Goal: Task Accomplishment & Management: Manage account settings

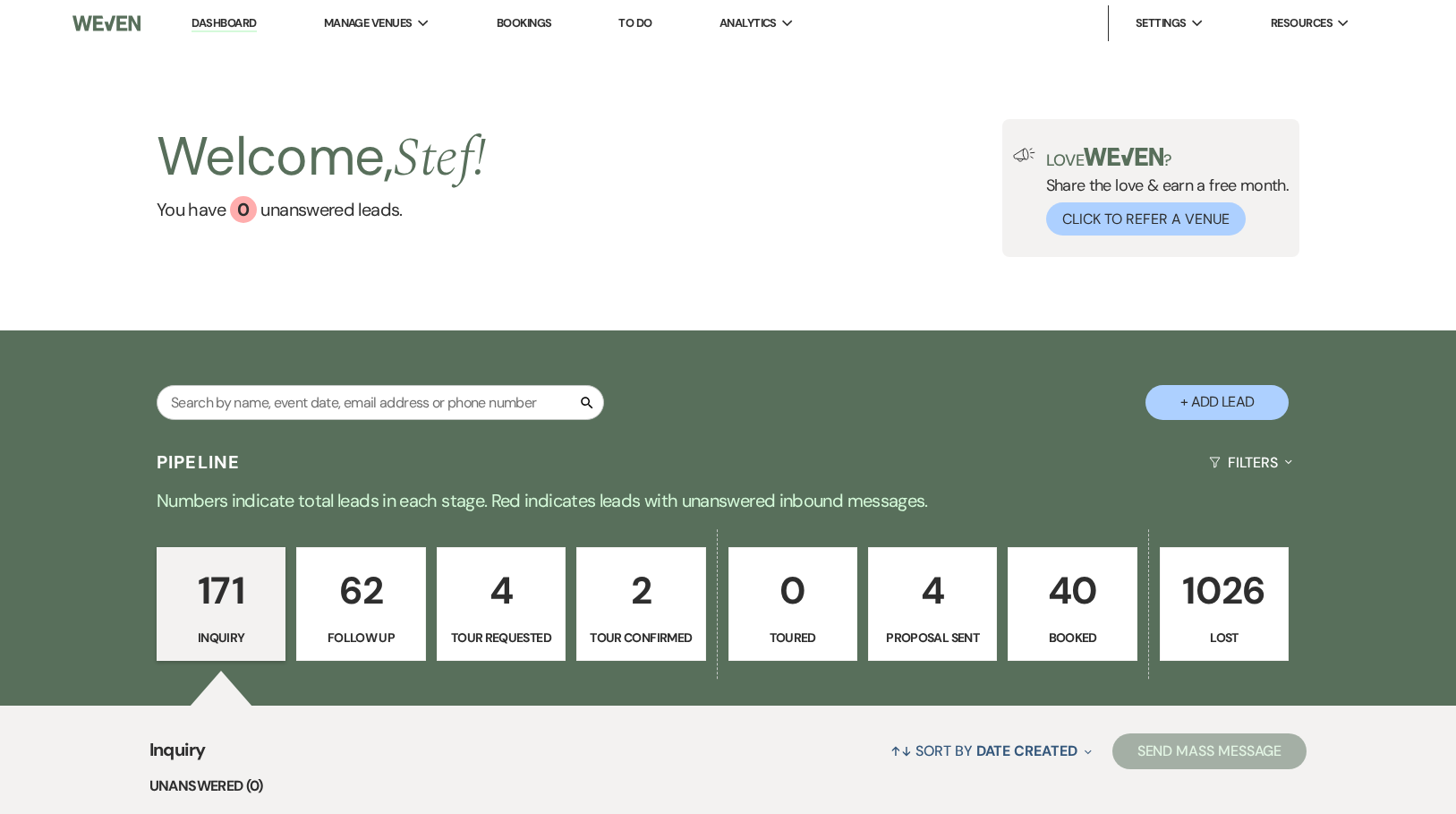
click at [543, 17] on link "Bookings" at bounding box center [524, 22] width 56 height 15
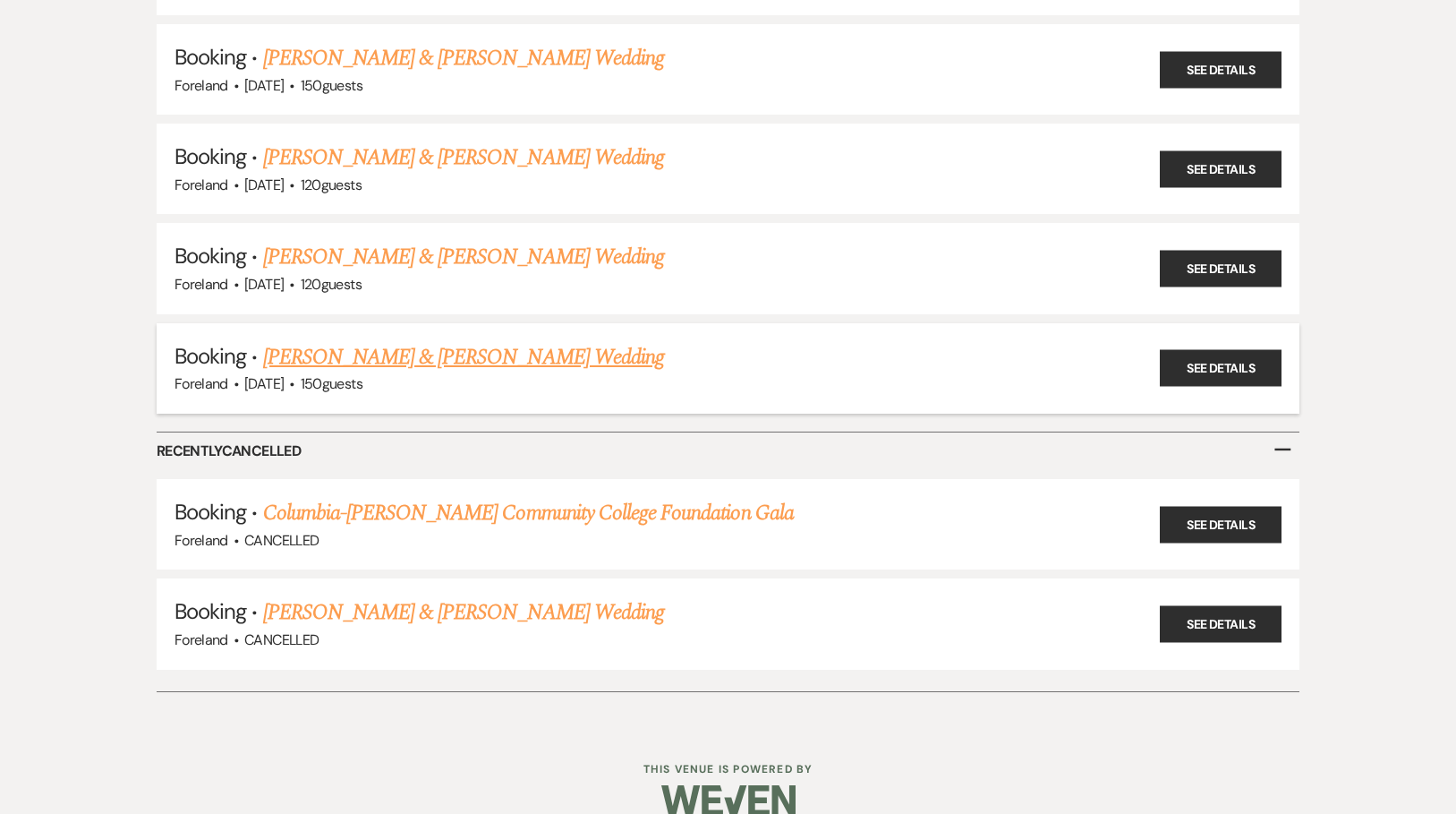
scroll to position [989, 0]
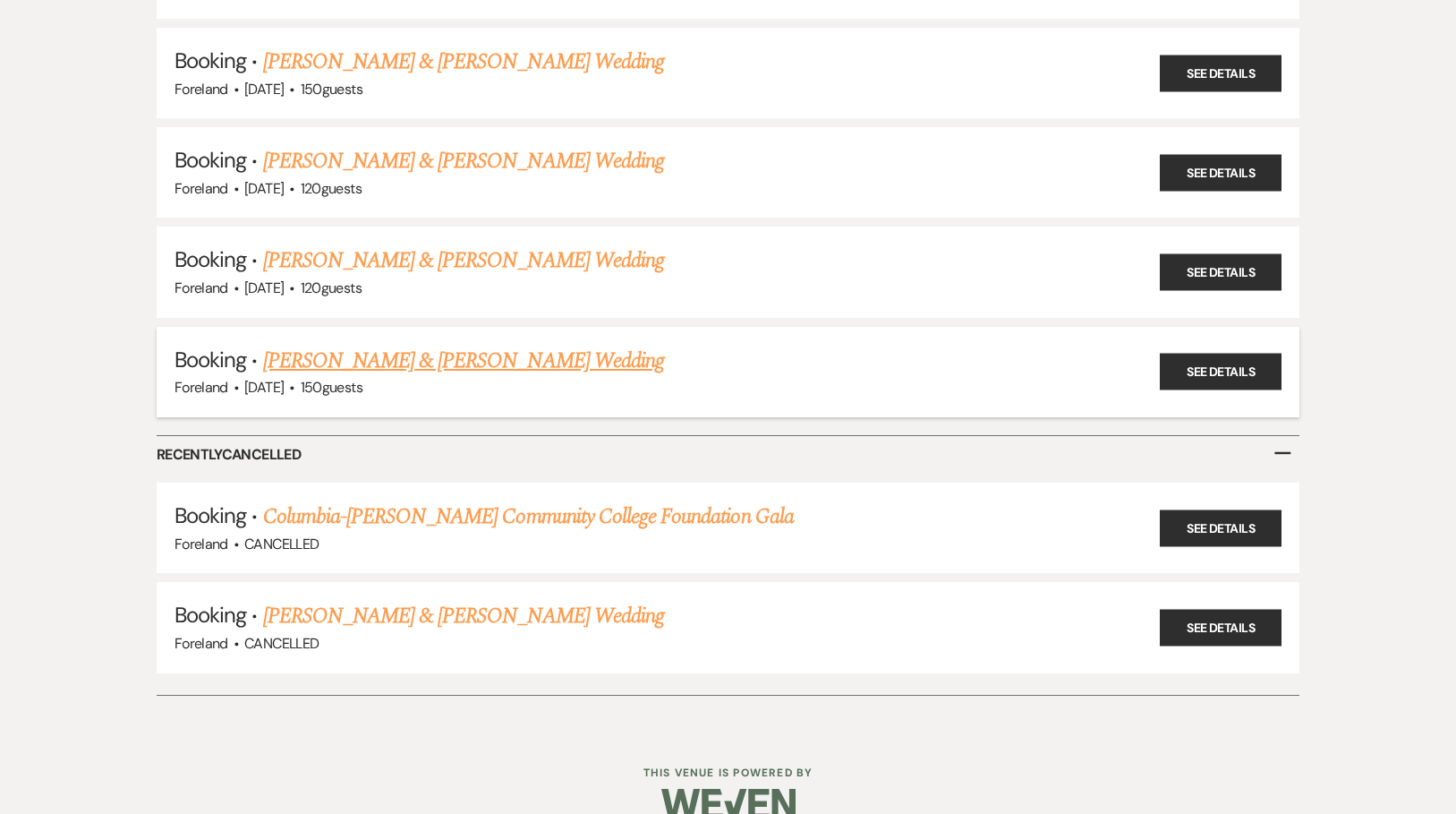
click at [424, 344] on link "[PERSON_NAME] & [PERSON_NAME] Wedding" at bounding box center [464, 360] width 401 height 32
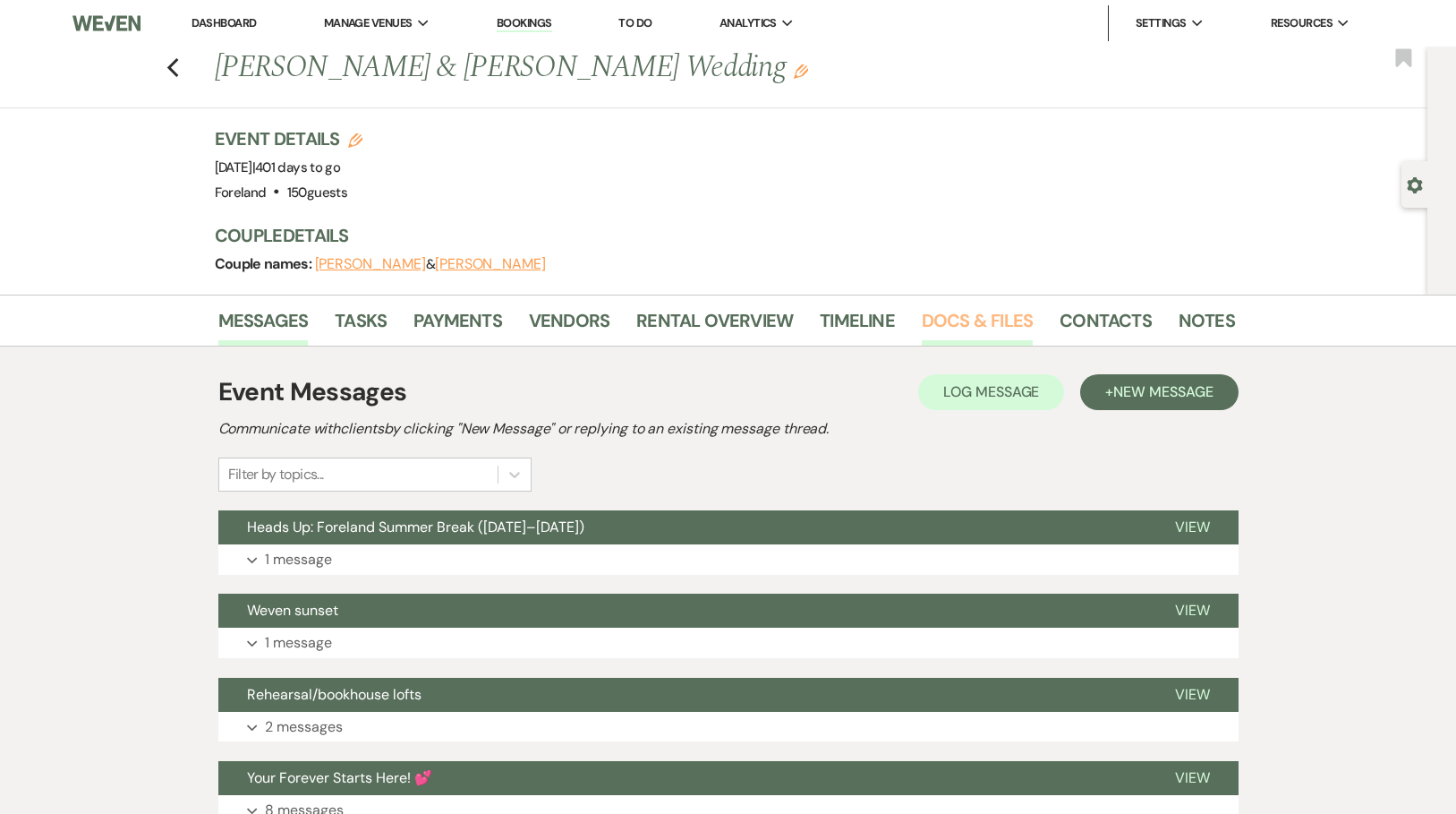
click at [960, 315] on link "Docs & Files" at bounding box center [977, 326] width 111 height 39
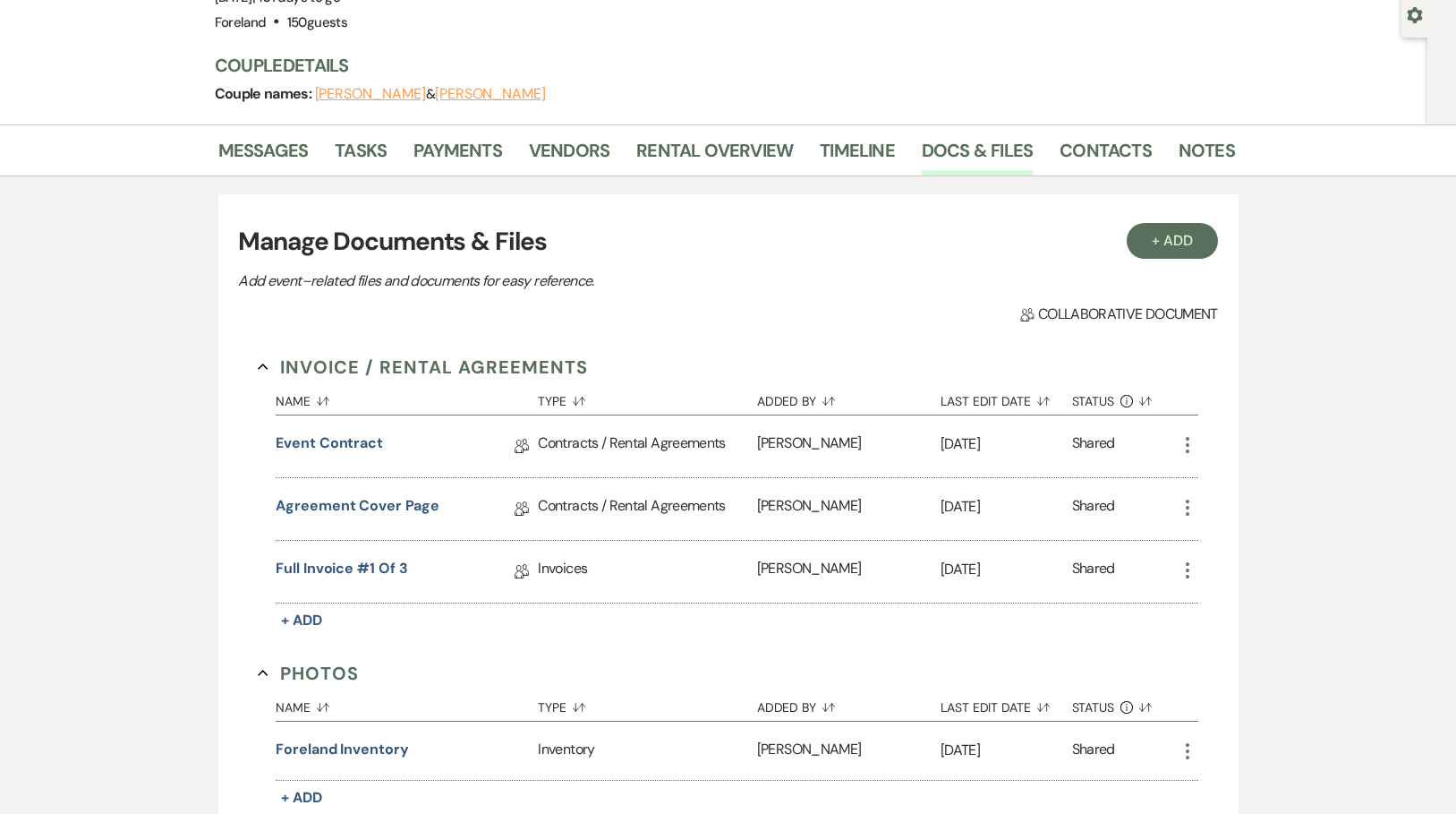
scroll to position [309, 0]
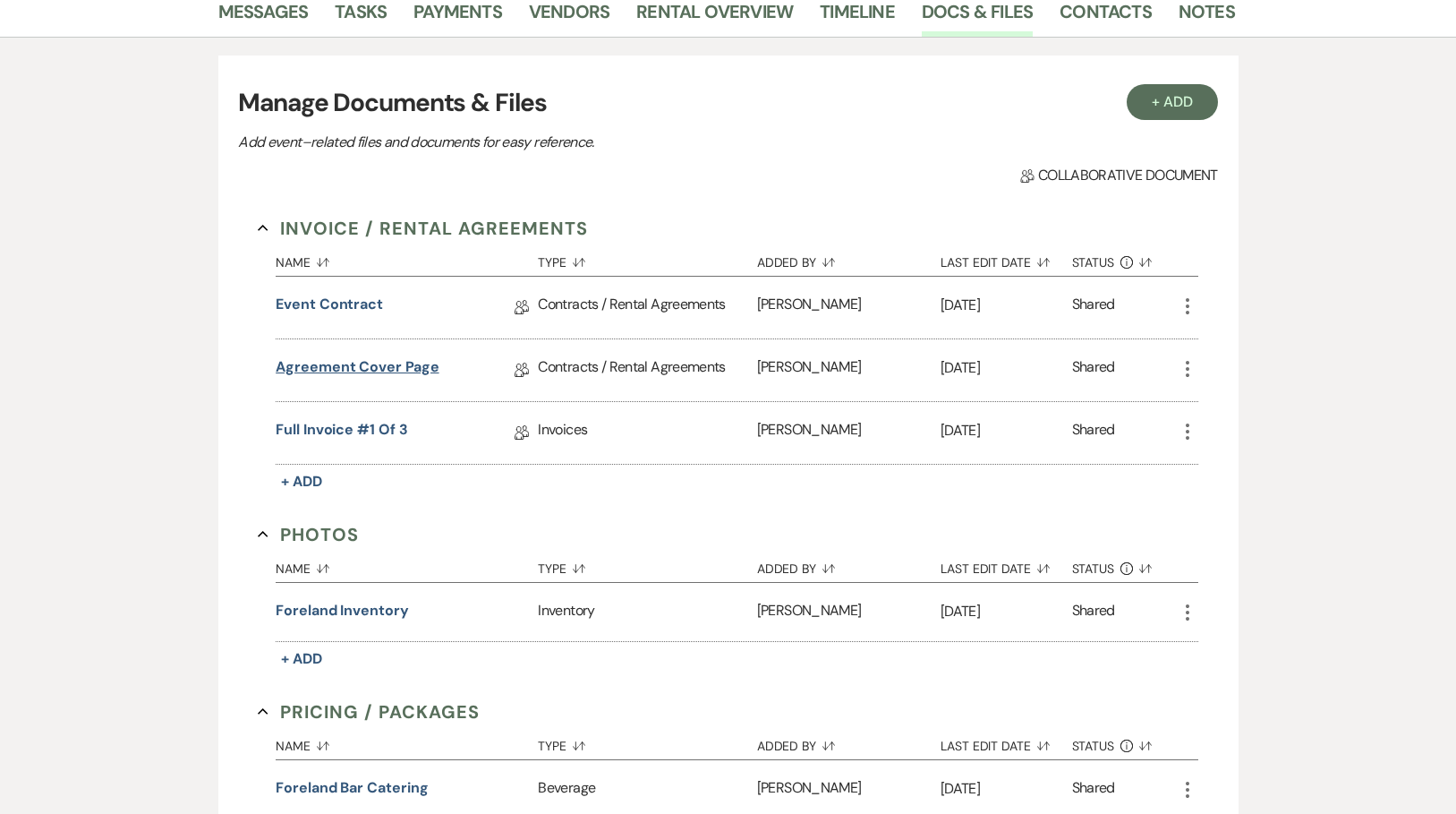
click at [388, 368] on link "Agreement Cover Page" at bounding box center [357, 370] width 163 height 28
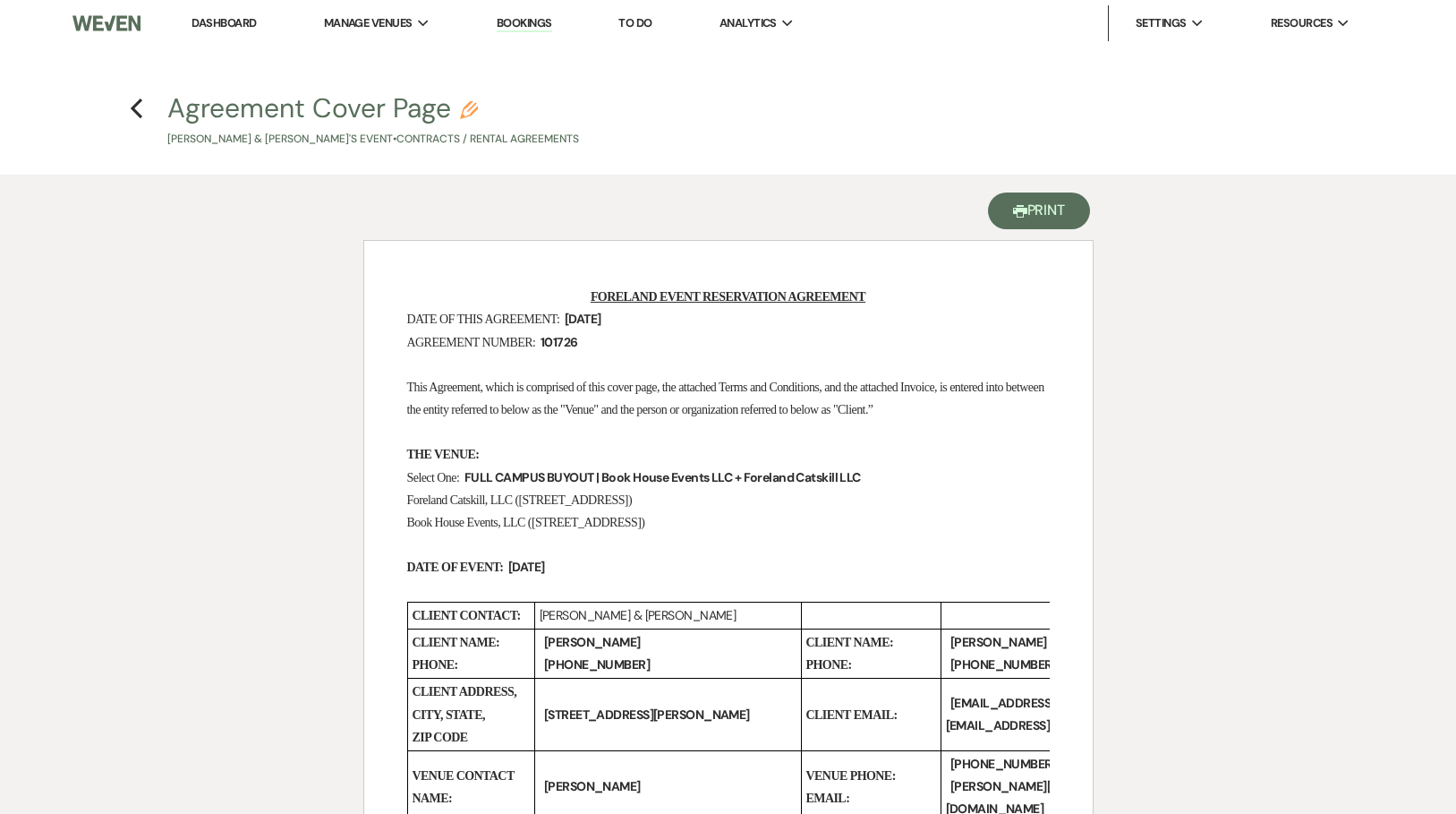
click at [1011, 223] on button "Printer Print" at bounding box center [1039, 211] width 103 height 37
click at [135, 100] on icon "Previous" at bounding box center [136, 108] width 13 height 21
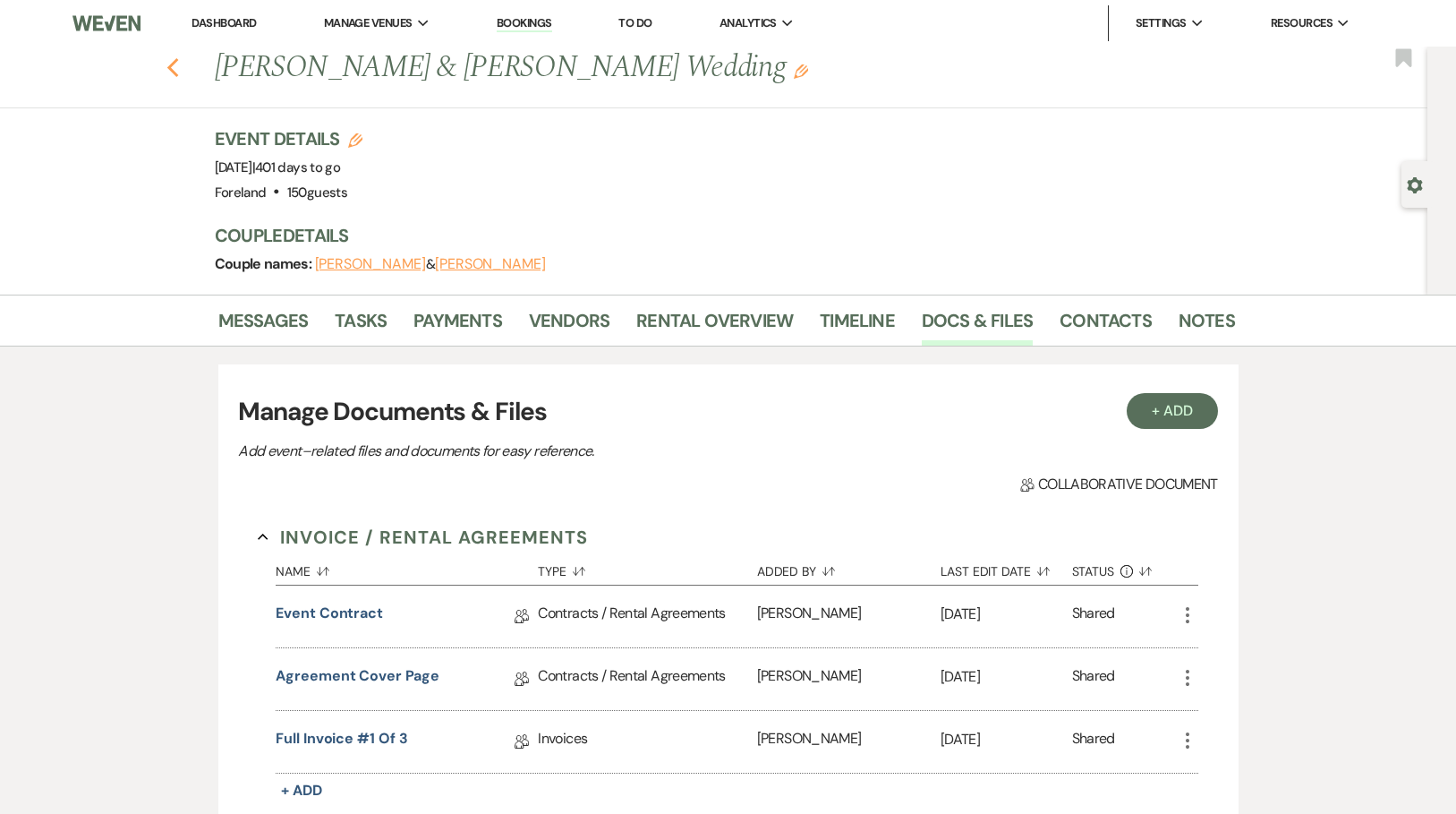
click at [177, 66] on use "button" at bounding box center [172, 68] width 12 height 19
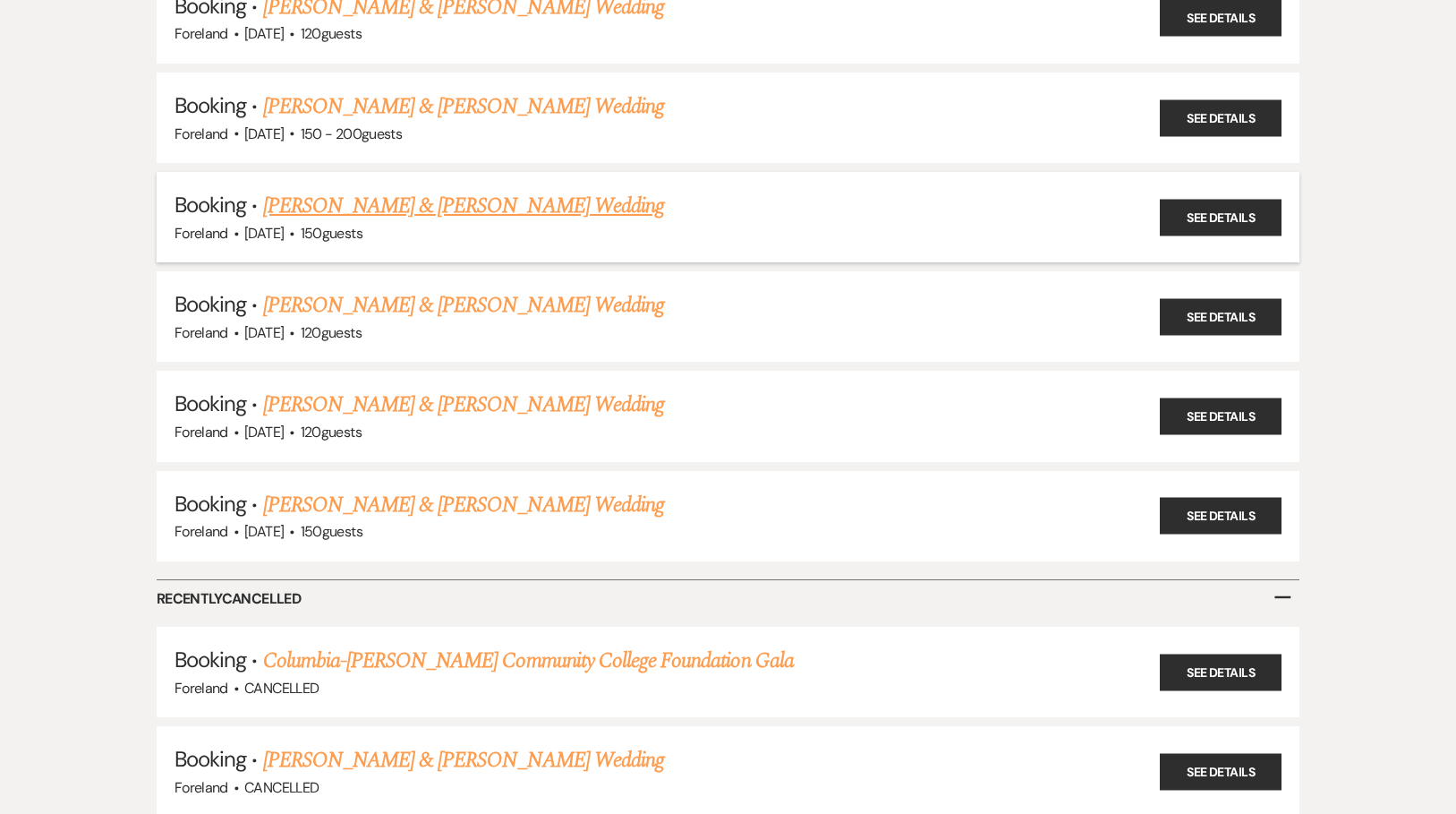
scroll to position [744, 0]
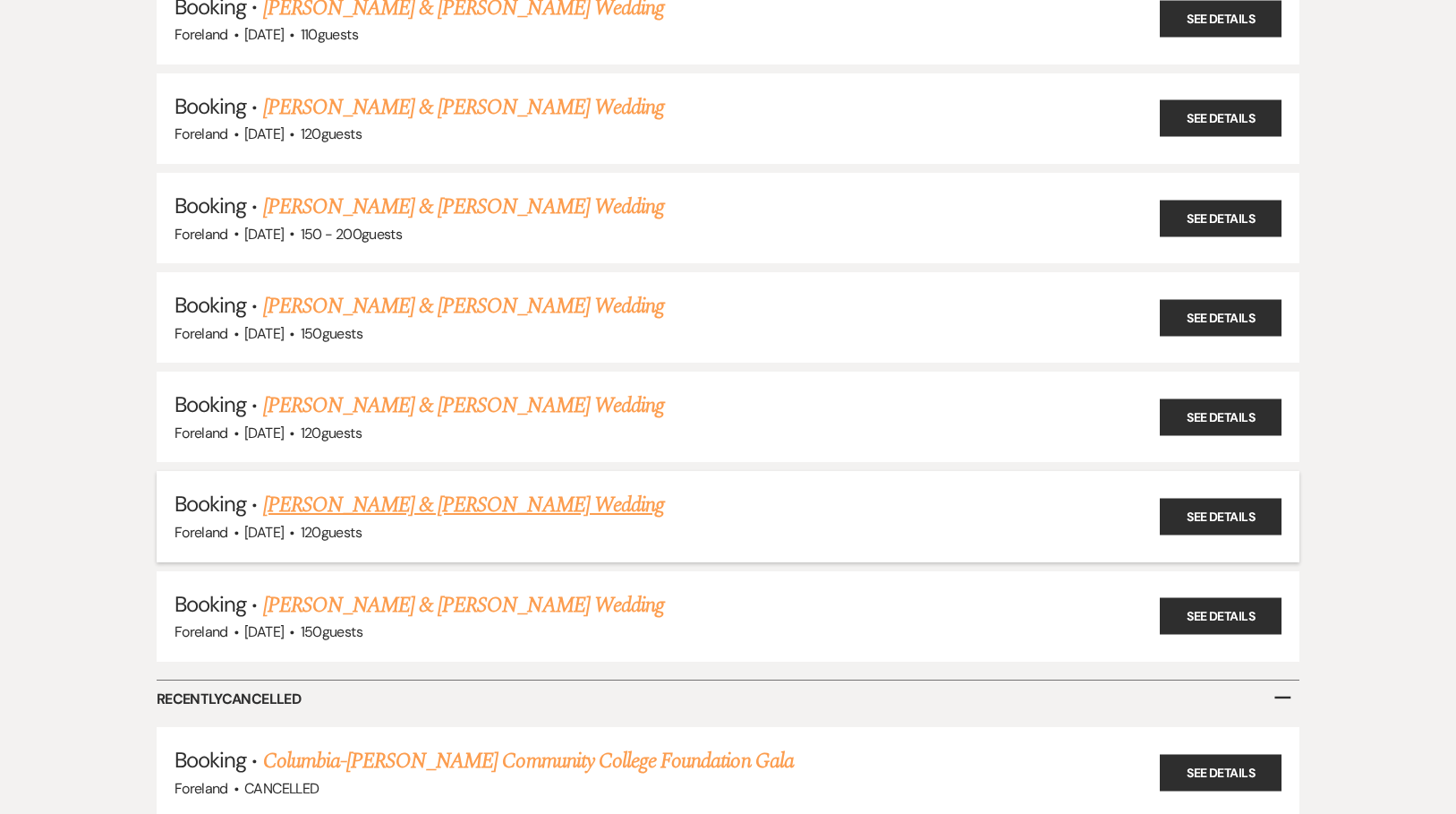
click at [497, 489] on link "[PERSON_NAME] & [PERSON_NAME] Wedding" at bounding box center [464, 505] width 401 height 32
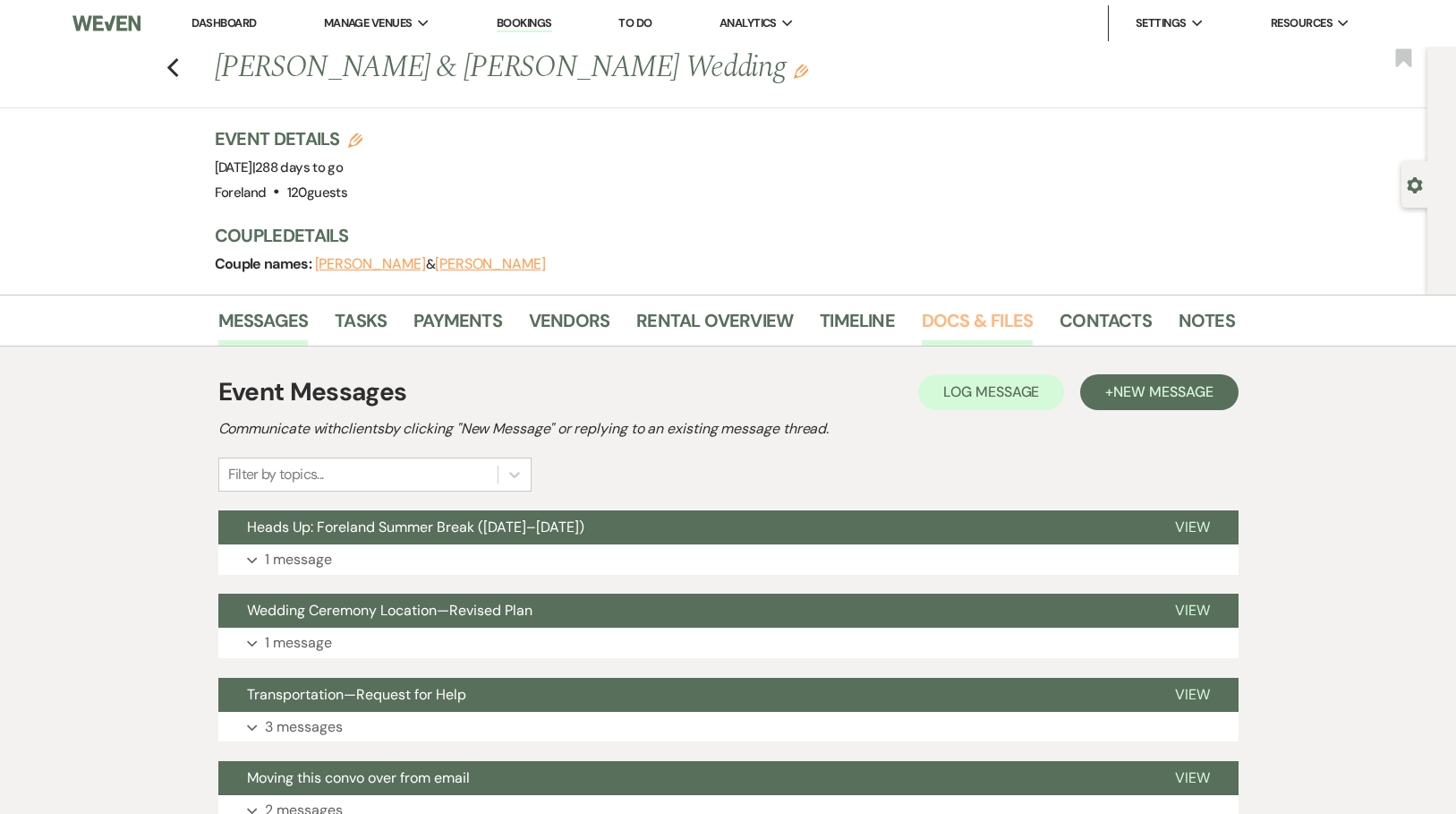
click at [1004, 315] on link "Docs & Files" at bounding box center [977, 326] width 111 height 39
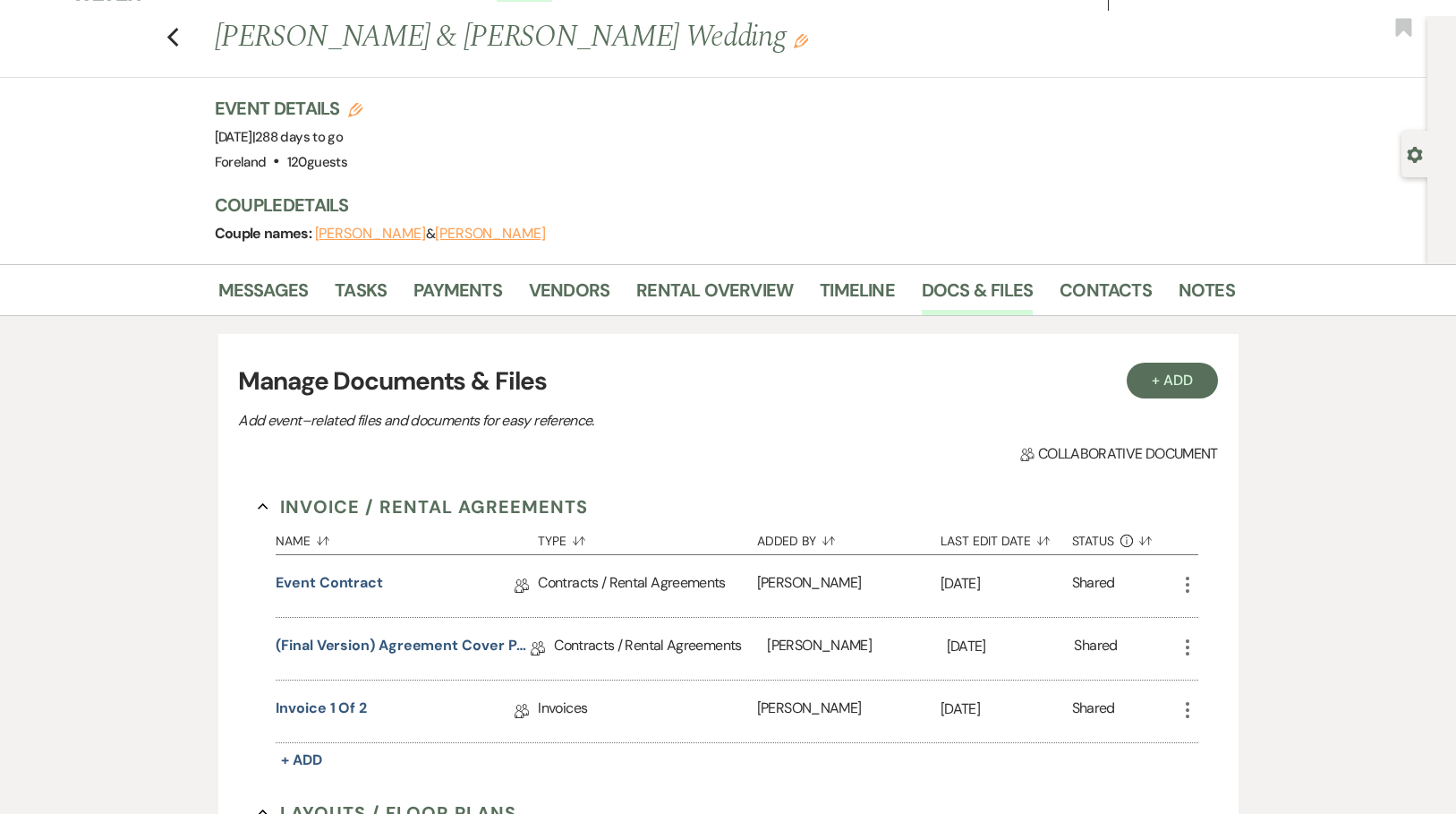
scroll to position [65, 0]
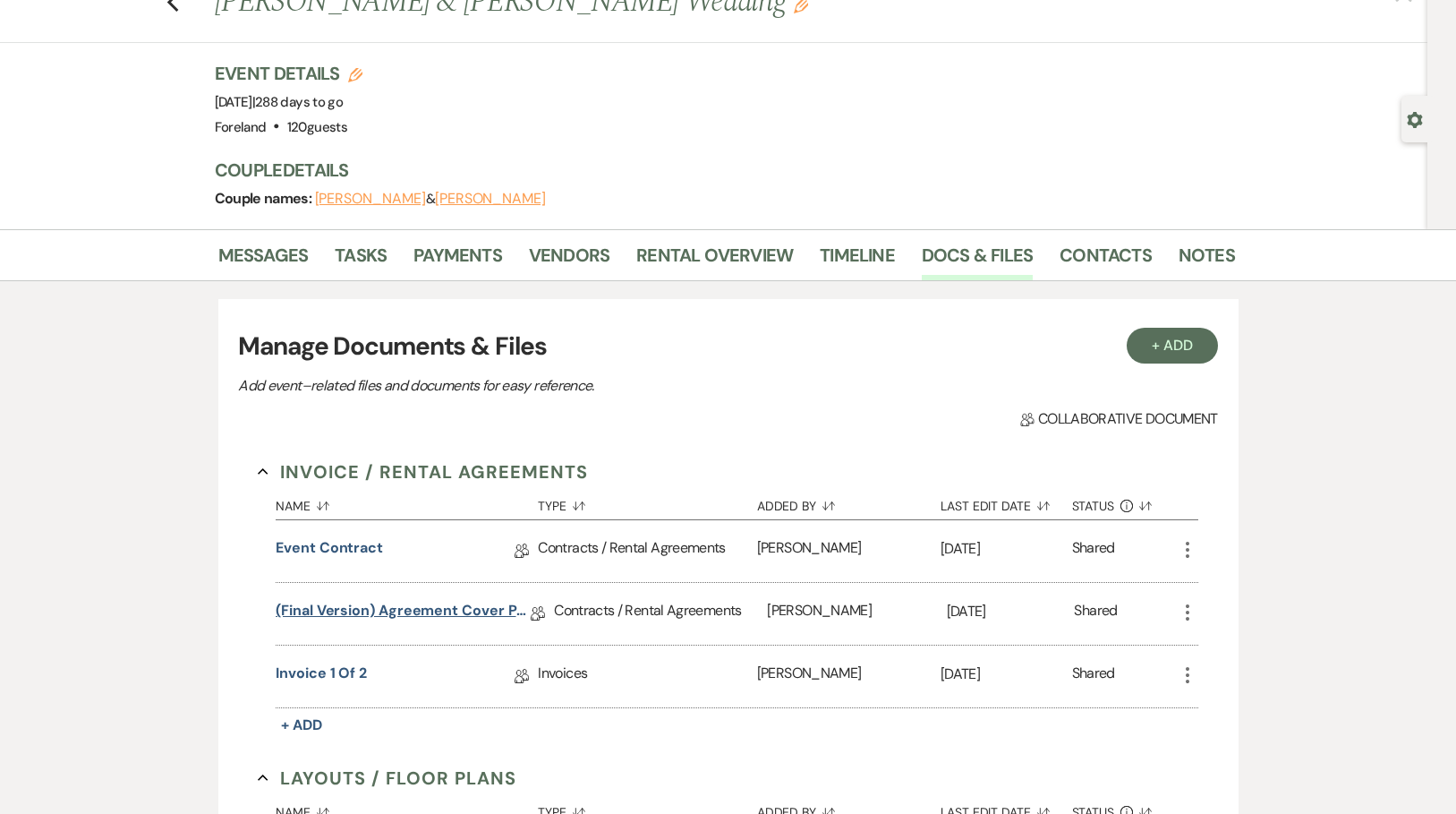
click at [365, 614] on link "(Final Version) Agreement Cover Page" at bounding box center [403, 614] width 255 height 28
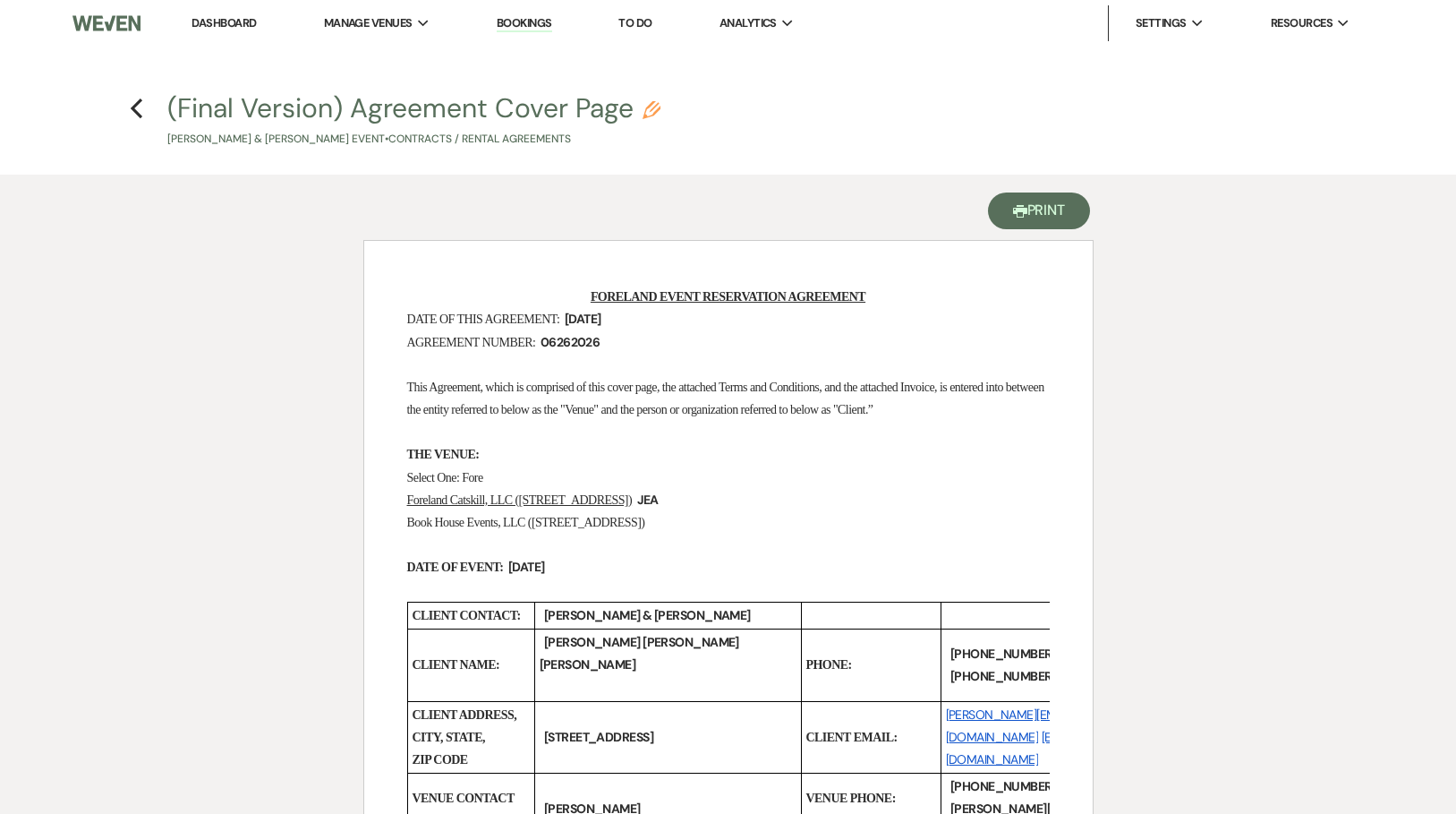
click at [1049, 213] on button "Printer Print" at bounding box center [1039, 211] width 103 height 37
click at [130, 117] on icon "Previous" at bounding box center [136, 108] width 13 height 21
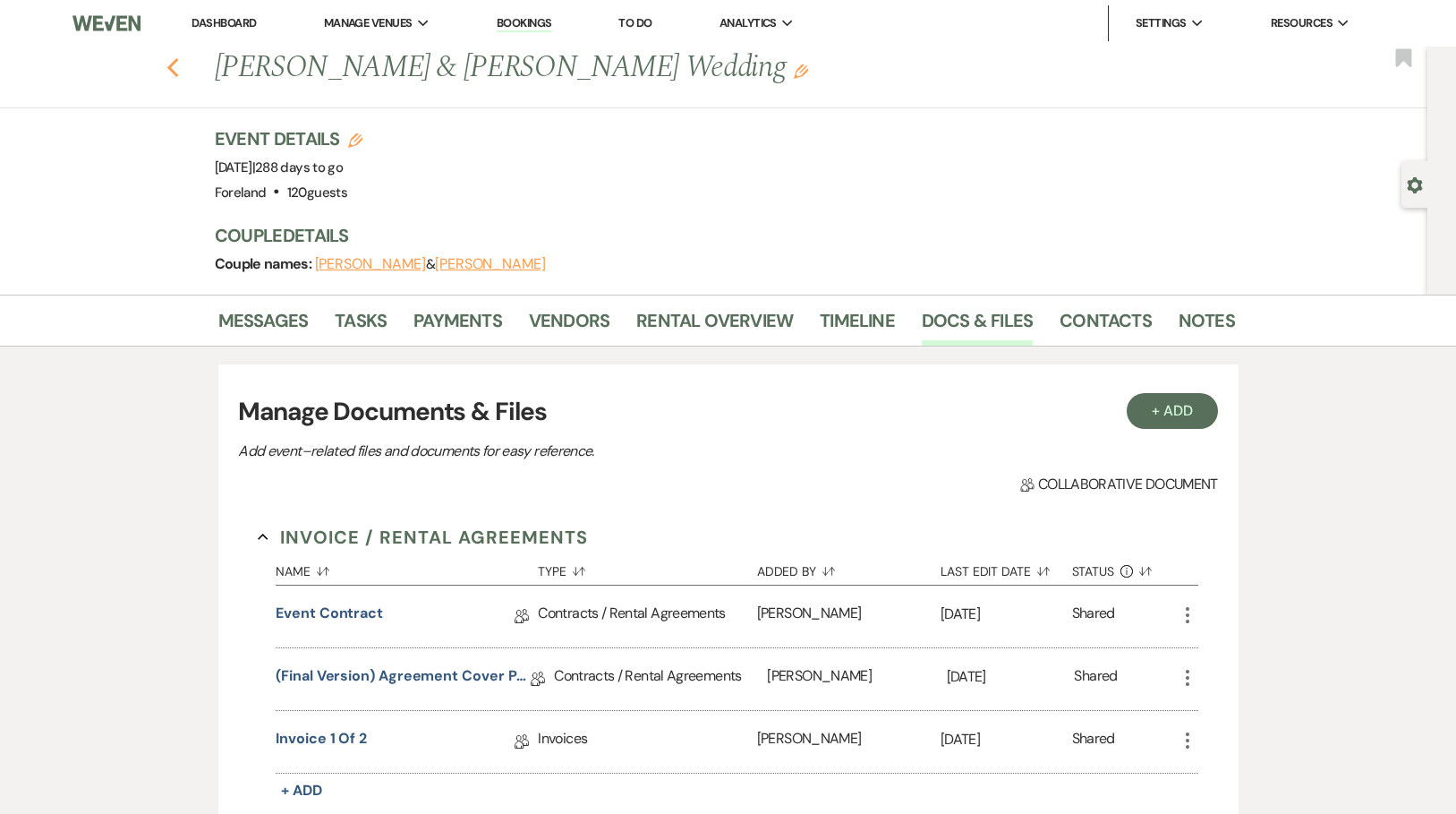
click at [178, 64] on use "button" at bounding box center [172, 68] width 12 height 19
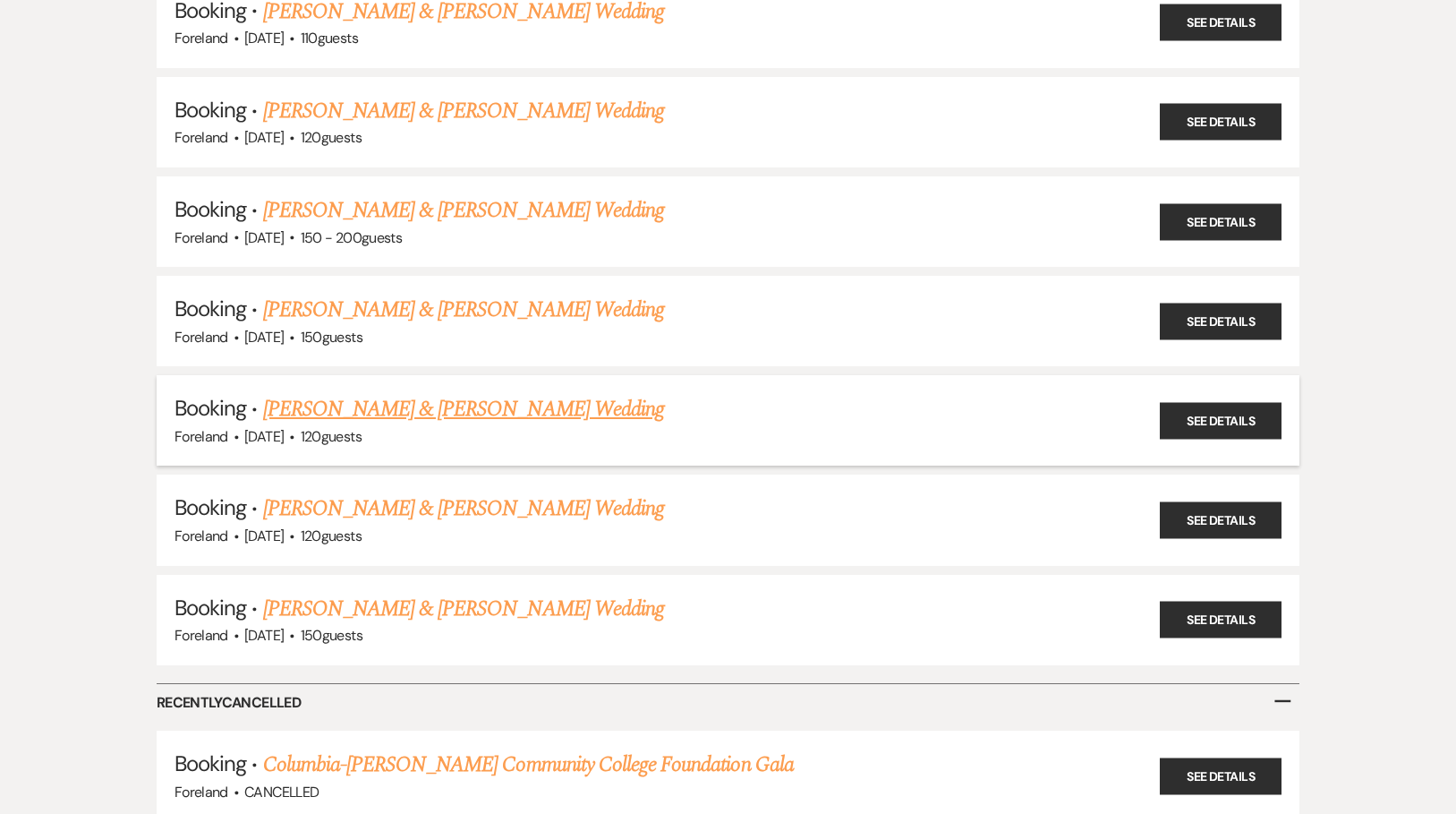
scroll to position [738, 0]
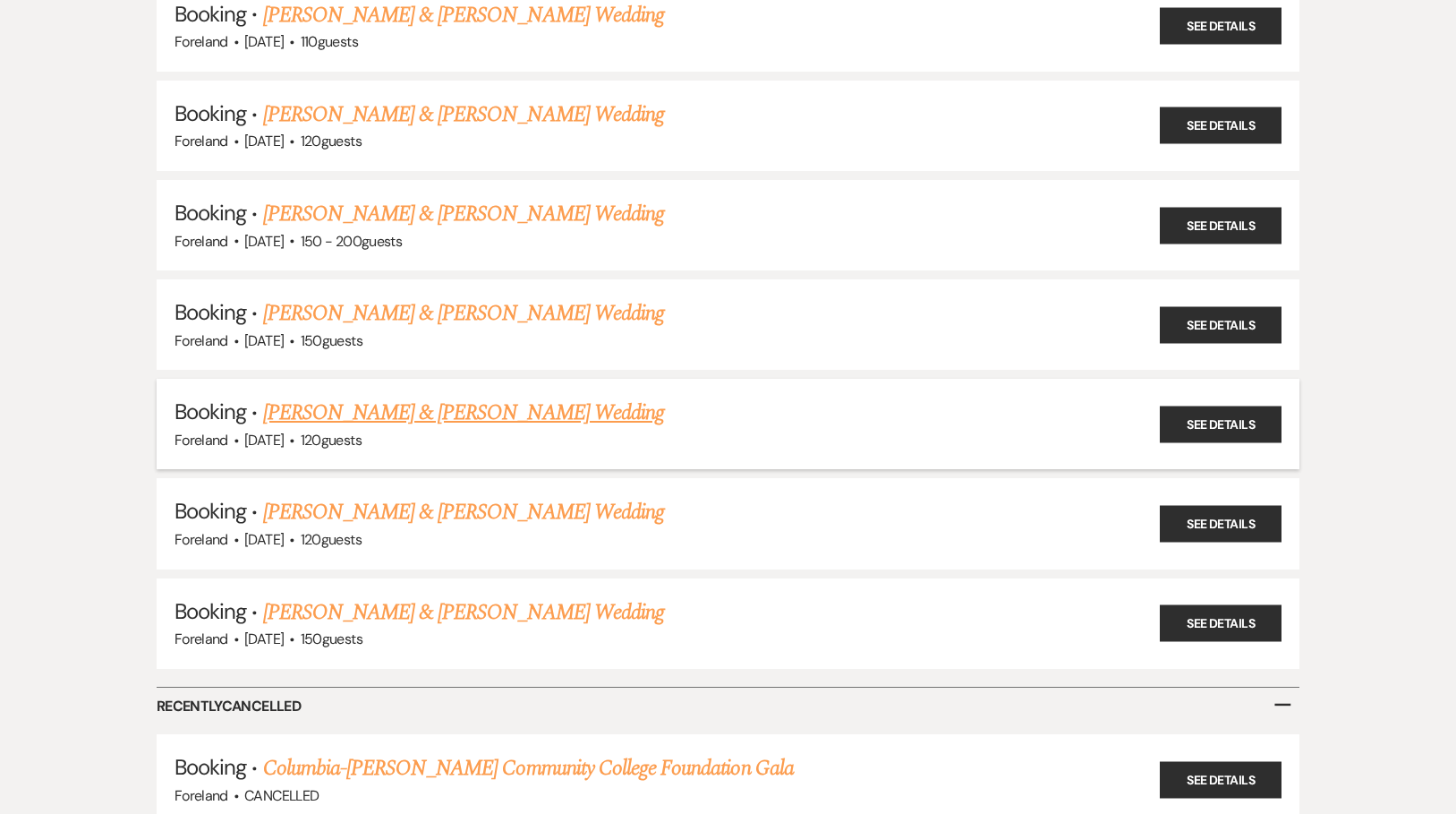
click at [509, 396] on link "[PERSON_NAME] & [PERSON_NAME] Wedding" at bounding box center [464, 412] width 401 height 32
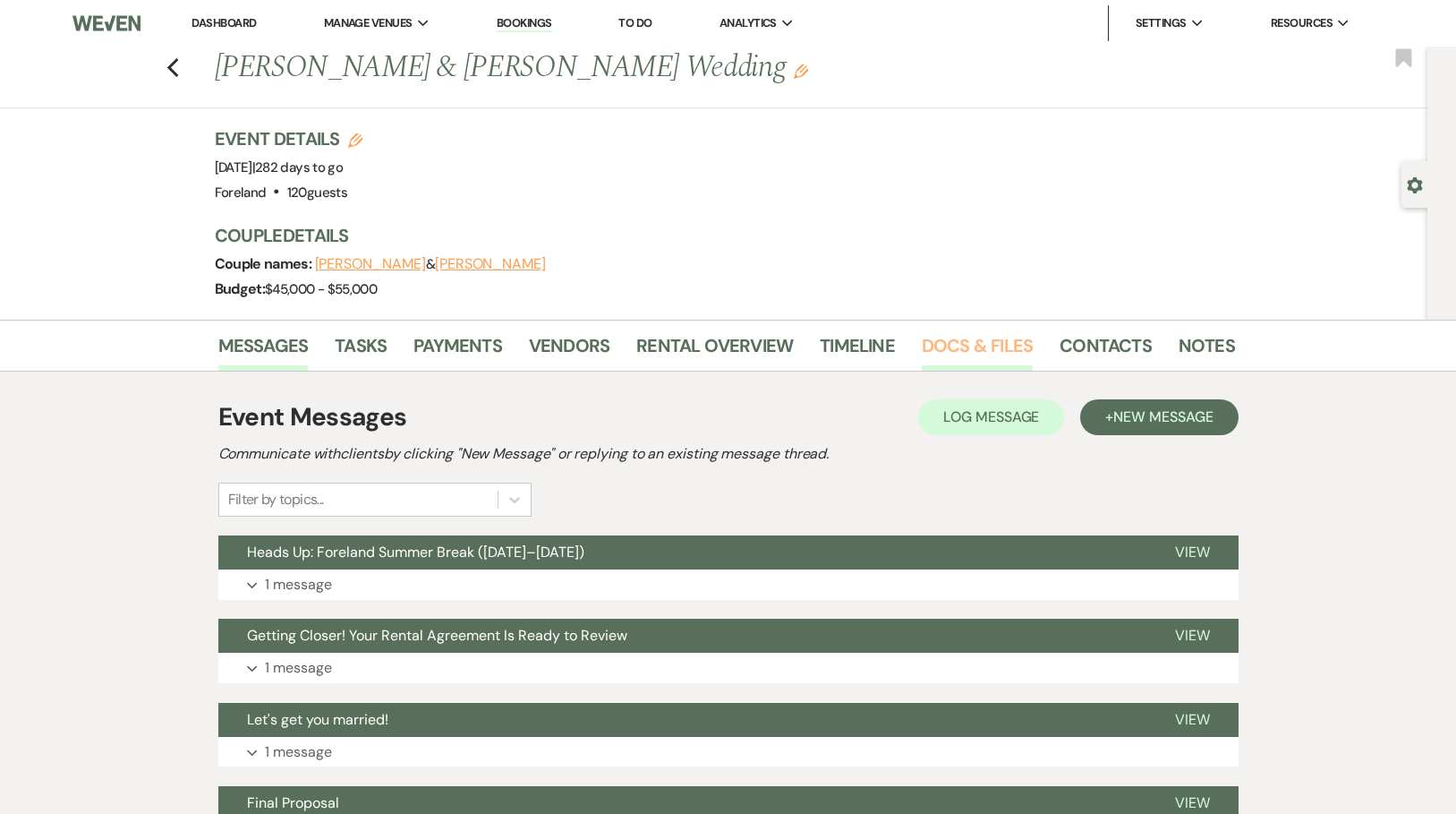
click at [972, 343] on link "Docs & Files" at bounding box center [977, 351] width 111 height 39
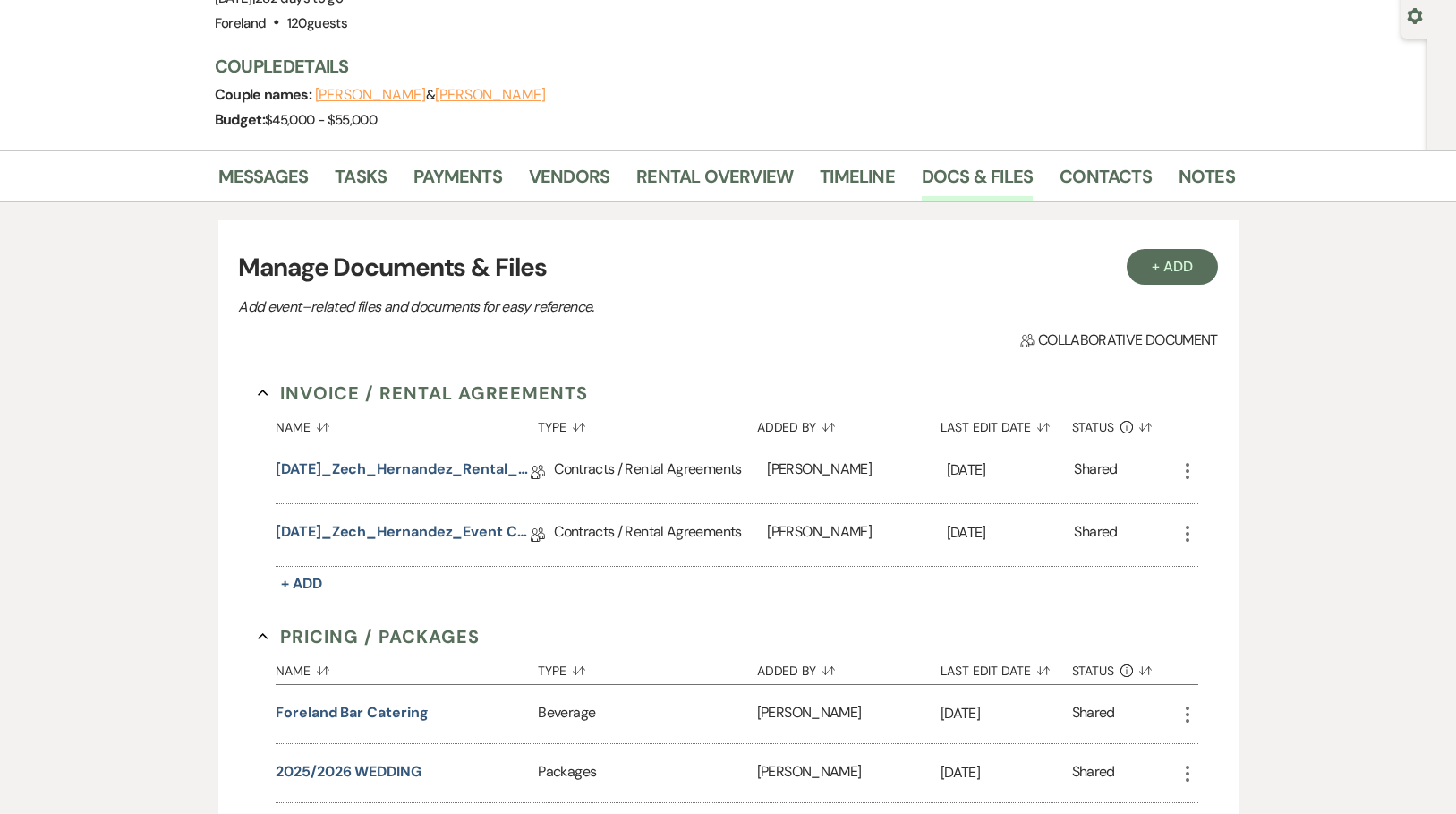
scroll to position [226, 0]
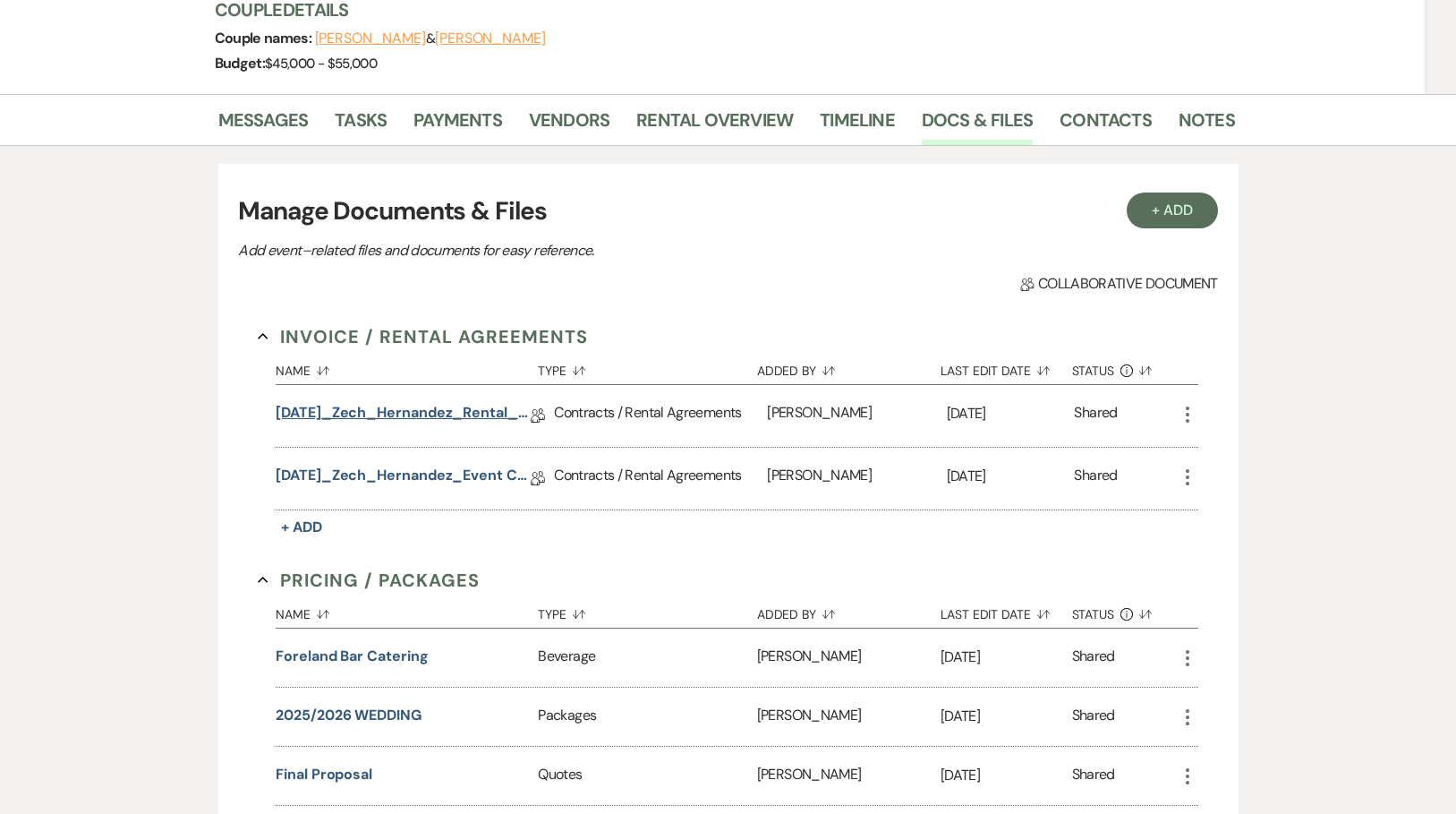
click at [468, 413] on link "[DATE]_Zech_Hernandez_Rental_Agreement.pdf" at bounding box center [403, 416] width 255 height 28
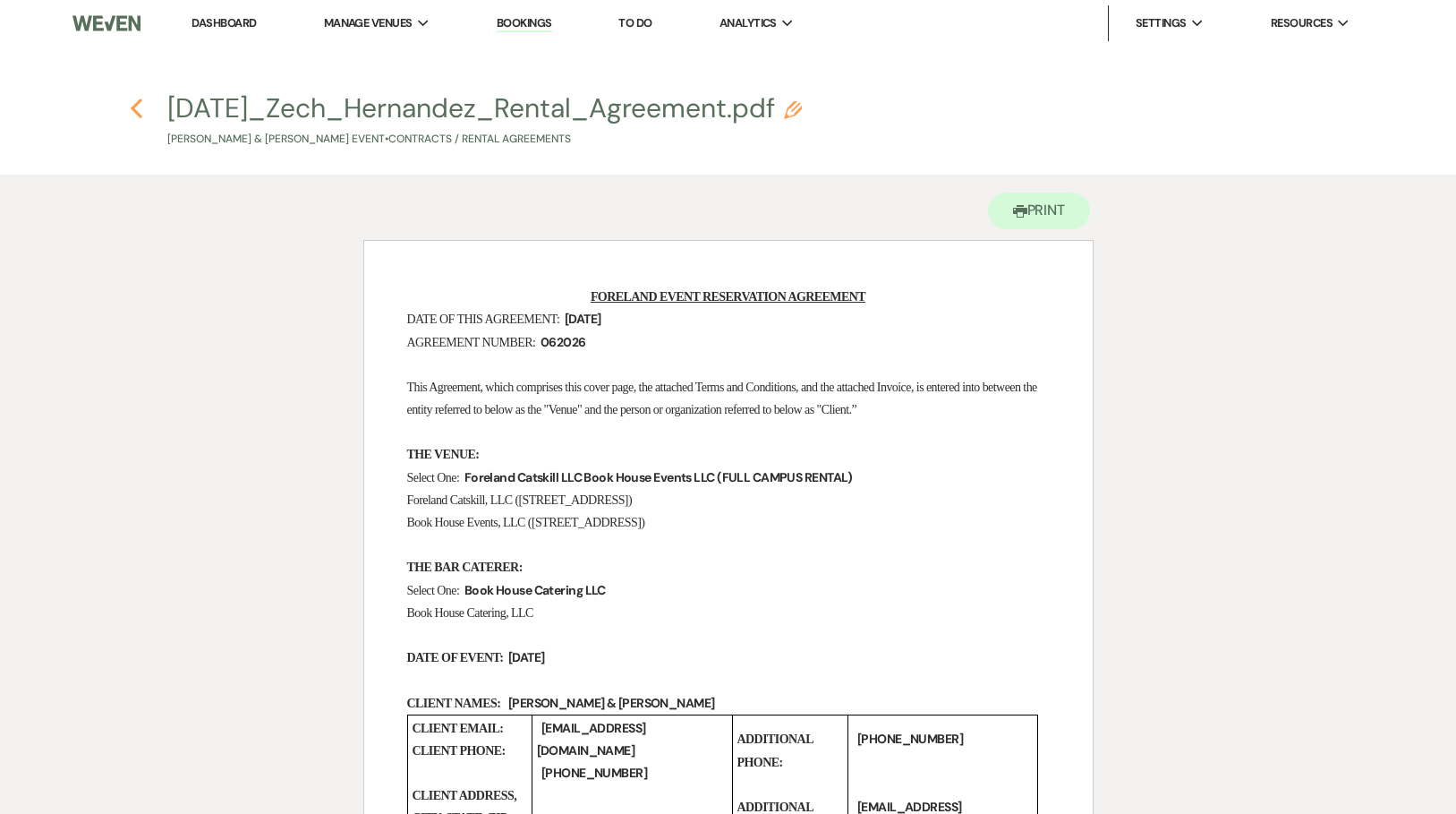
click at [132, 109] on use "button" at bounding box center [136, 108] width 12 height 19
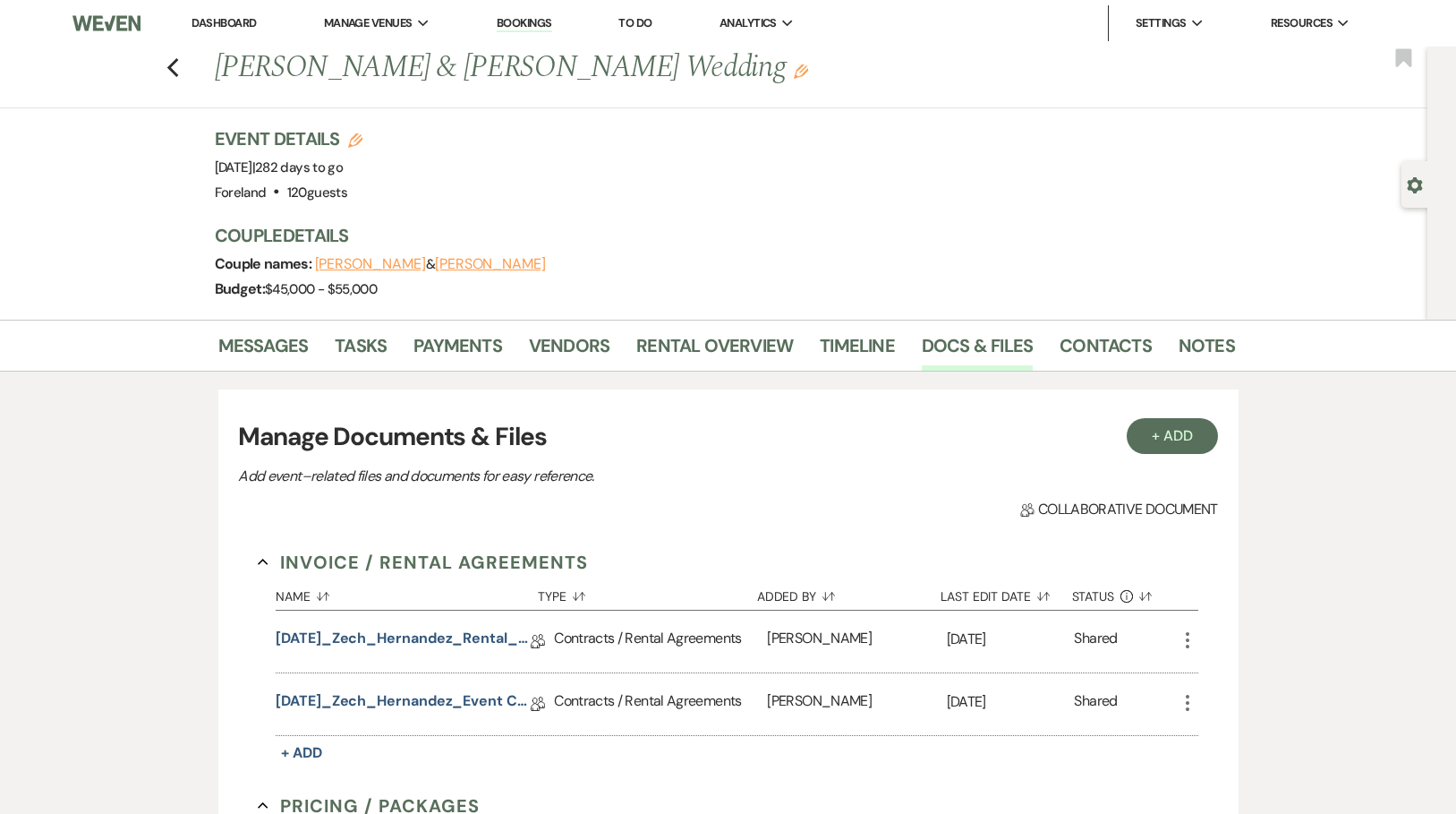
scroll to position [226, 0]
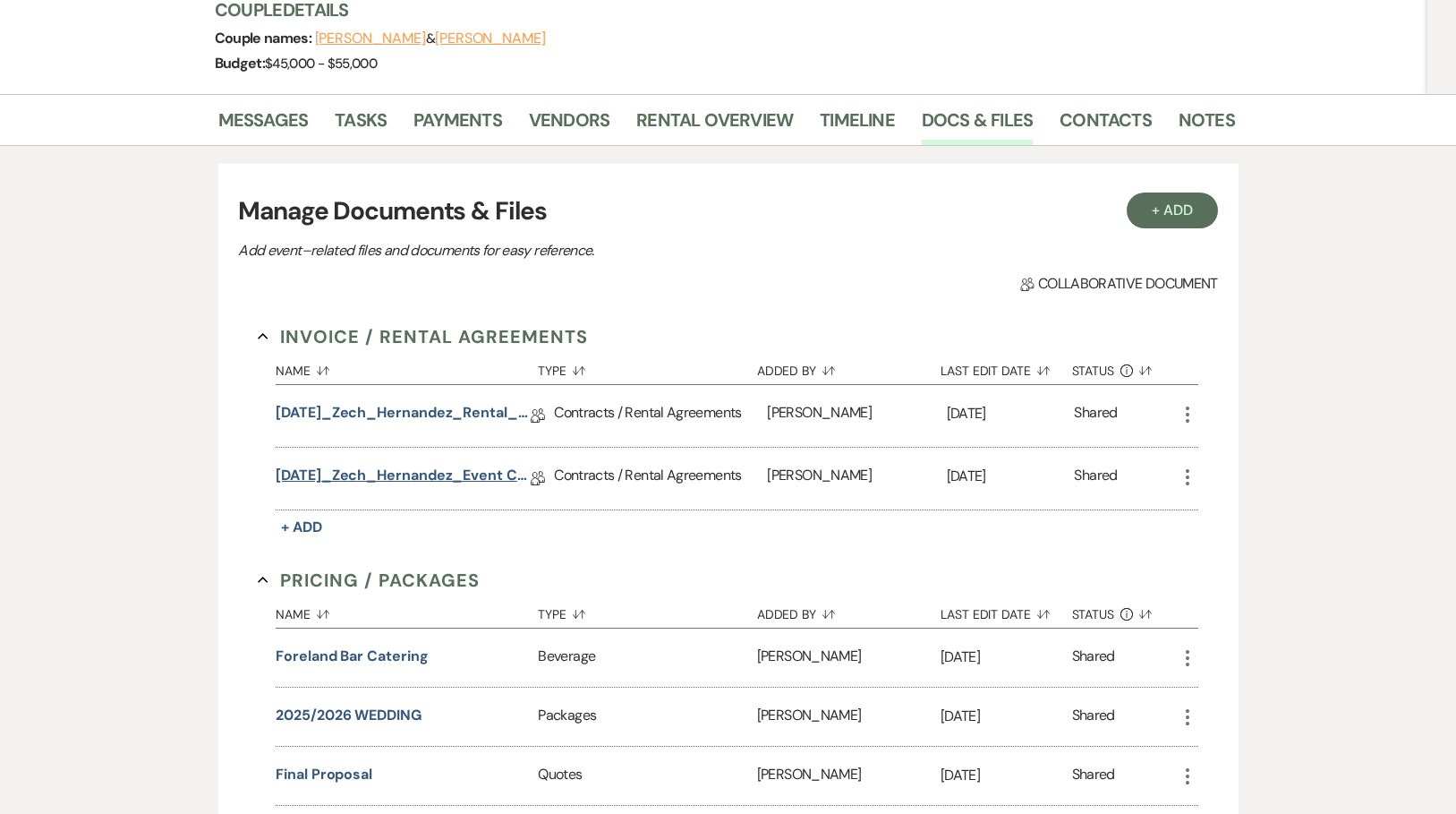
click at [483, 472] on link "[DATE]_Zech_Hernandez_Event Contract" at bounding box center [403, 479] width 255 height 28
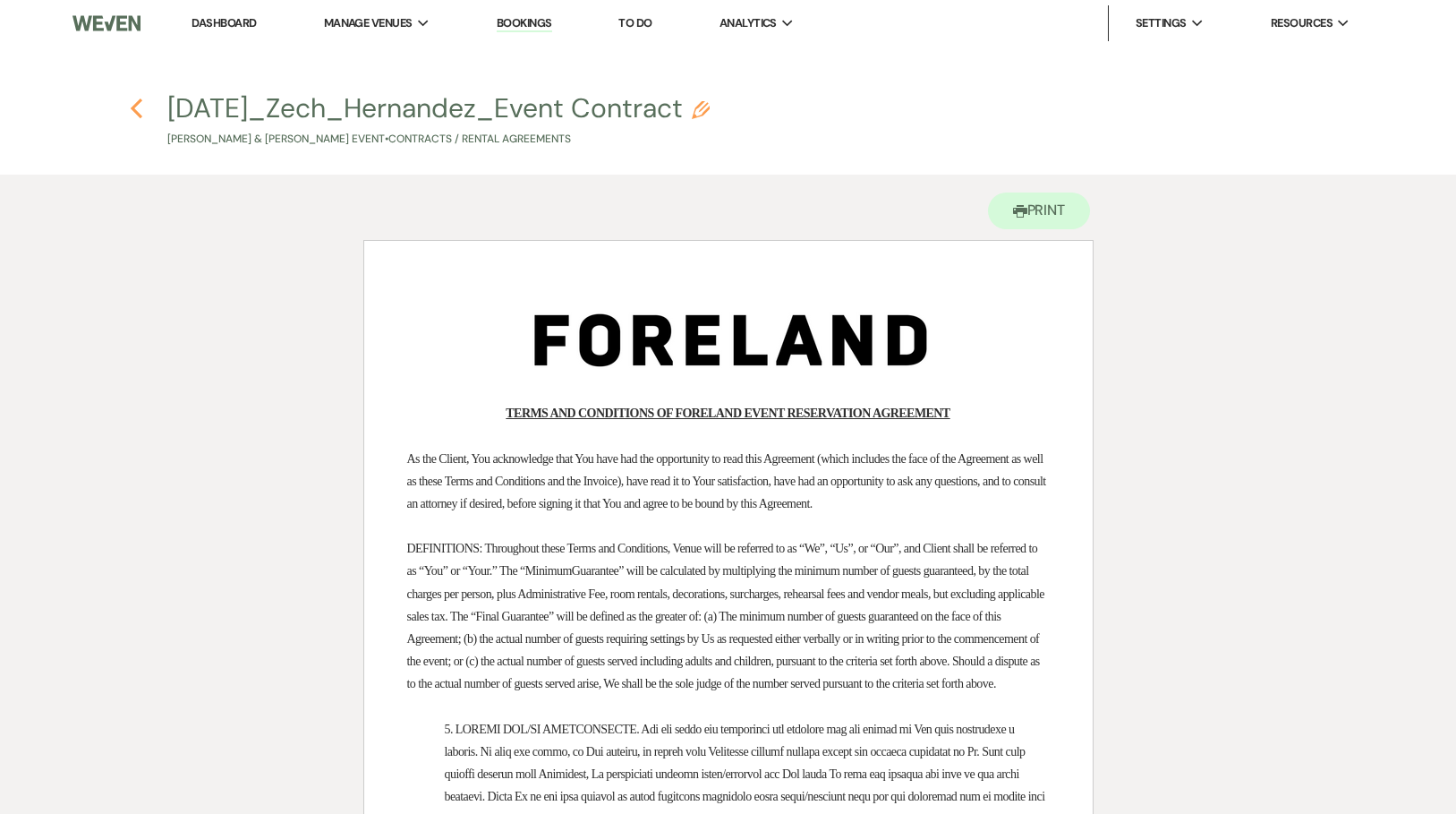
click at [130, 102] on icon "Previous" at bounding box center [136, 108] width 13 height 21
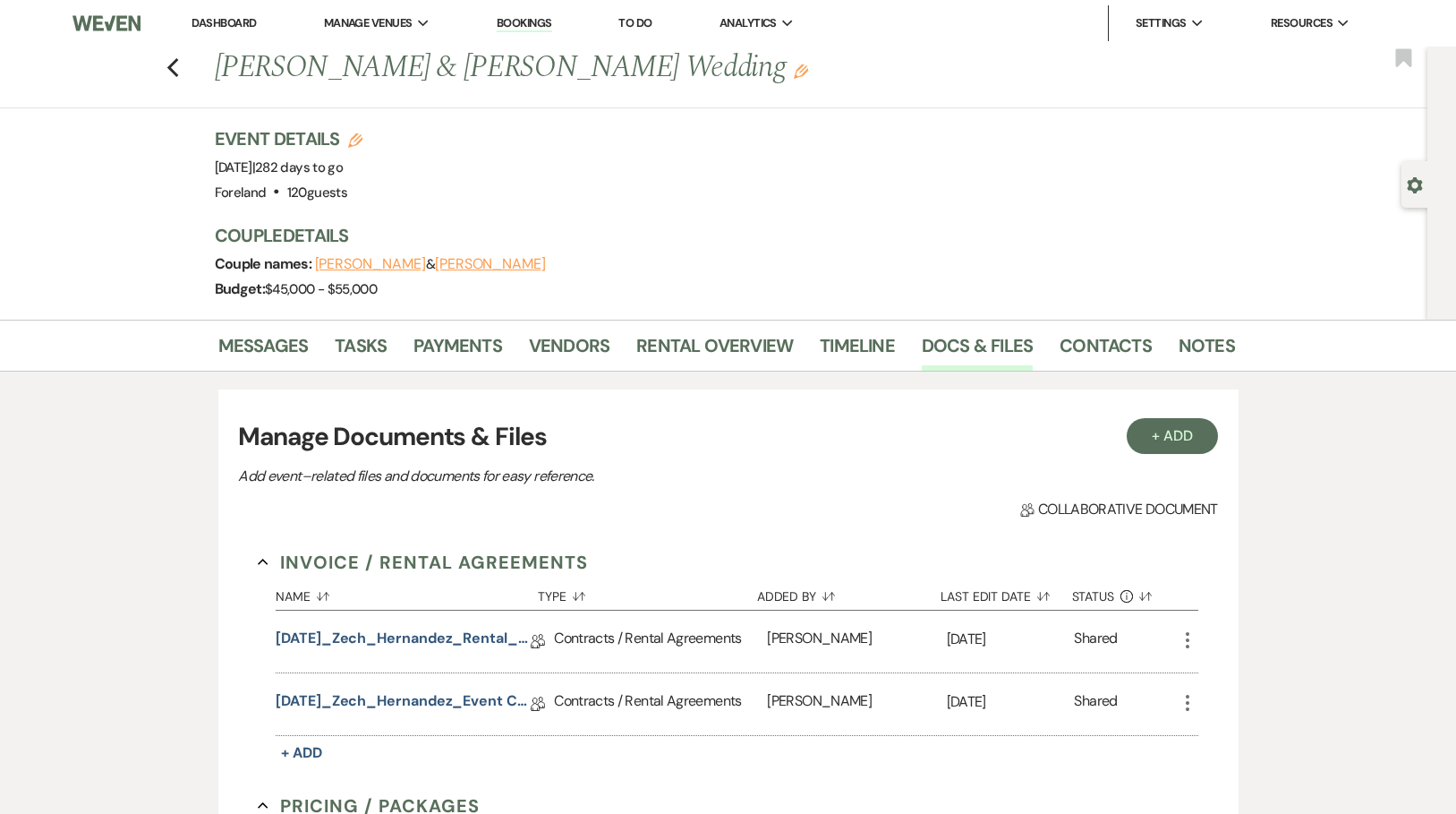
scroll to position [226, 0]
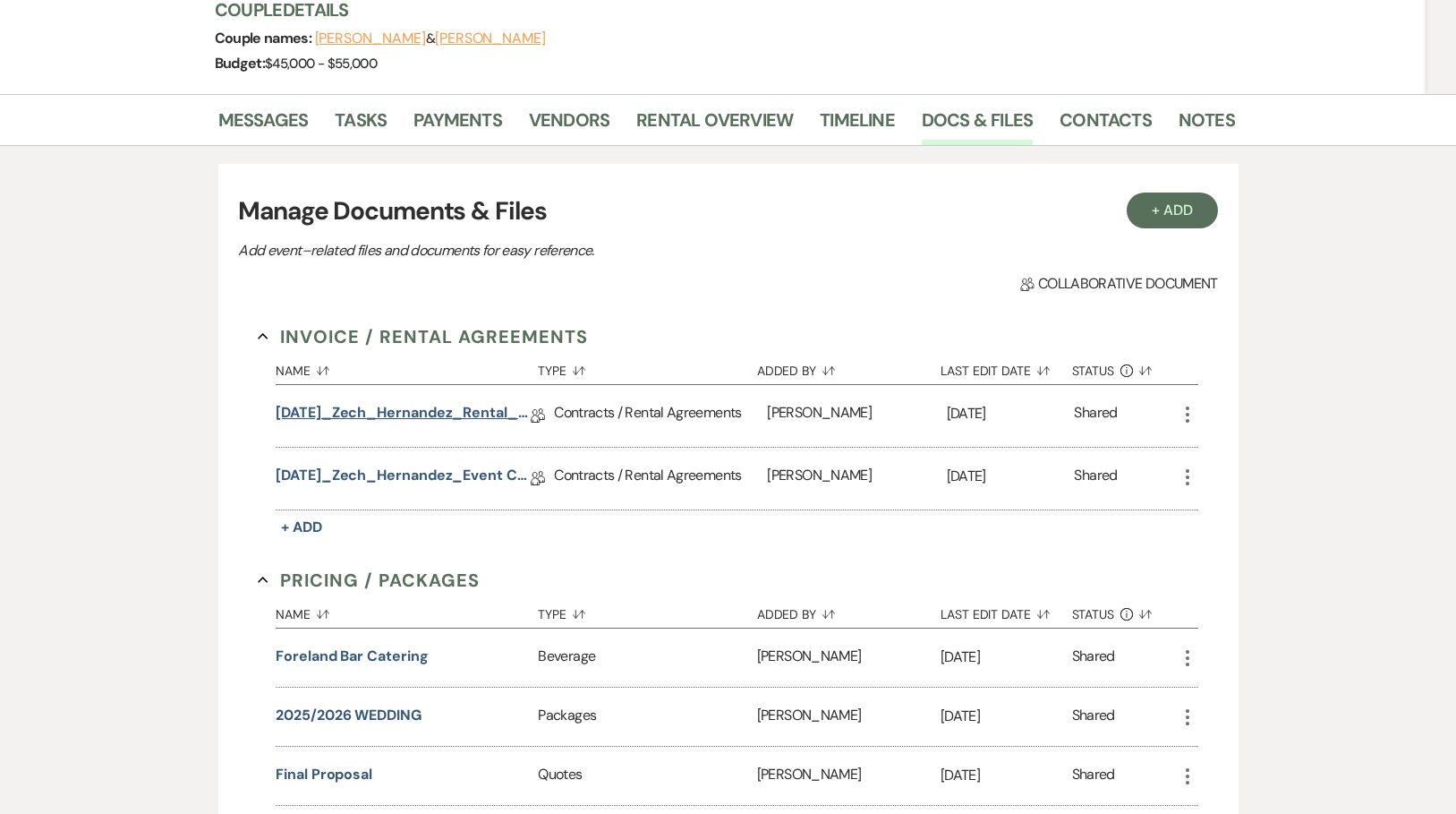
click at [351, 412] on link "[DATE]_Zech_Hernandez_Rental_Agreement.pdf" at bounding box center [403, 416] width 255 height 28
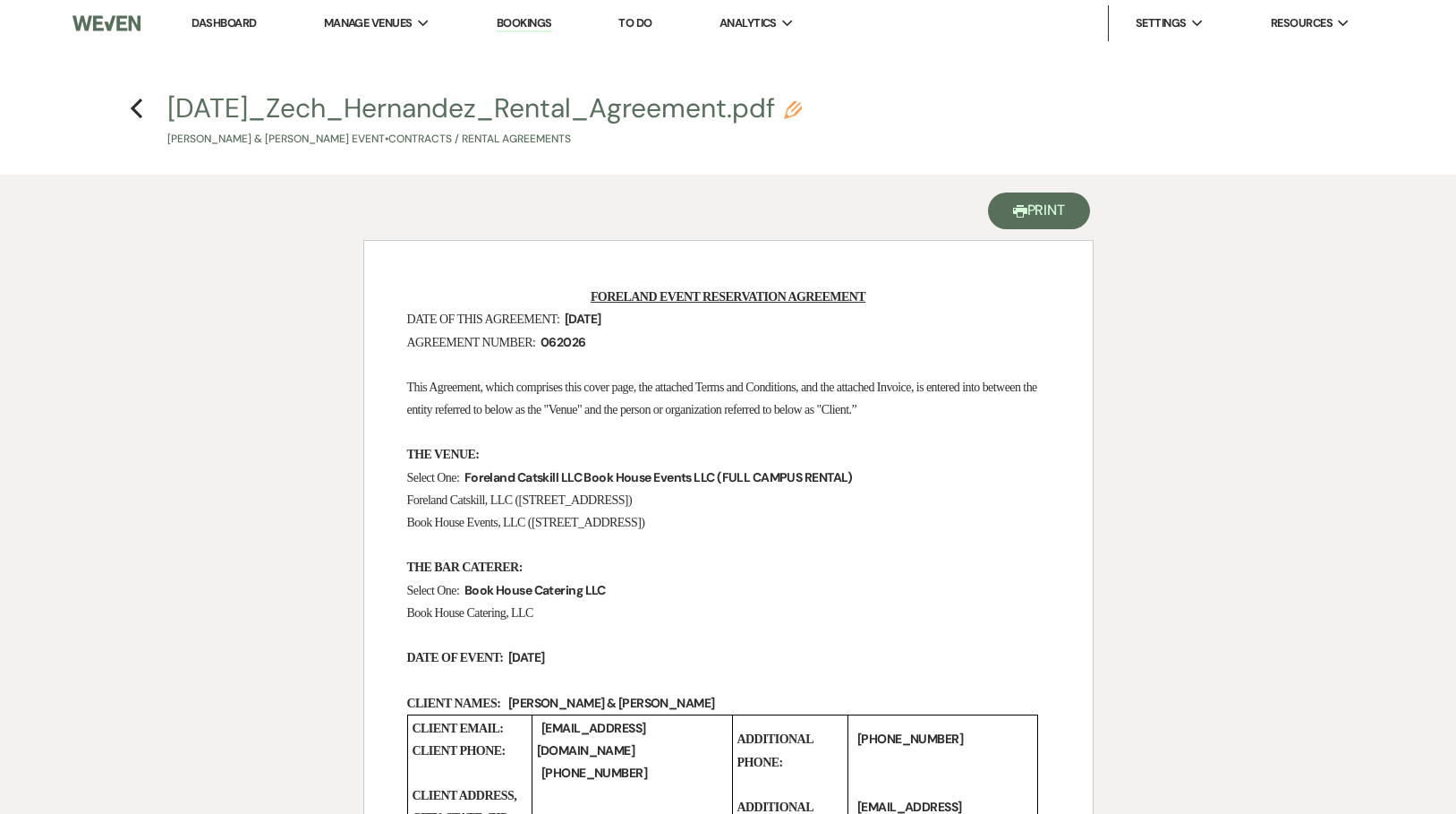
click at [1044, 211] on button "Printer Print" at bounding box center [1039, 211] width 103 height 37
click at [144, 103] on h4 "Previous [DATE]_Zech_Hernandez_Rental_Agreement.pdf Pencil [PERSON_NAME] & [PER…" at bounding box center [728, 118] width 1289 height 58
click at [134, 109] on use "button" at bounding box center [136, 108] width 12 height 19
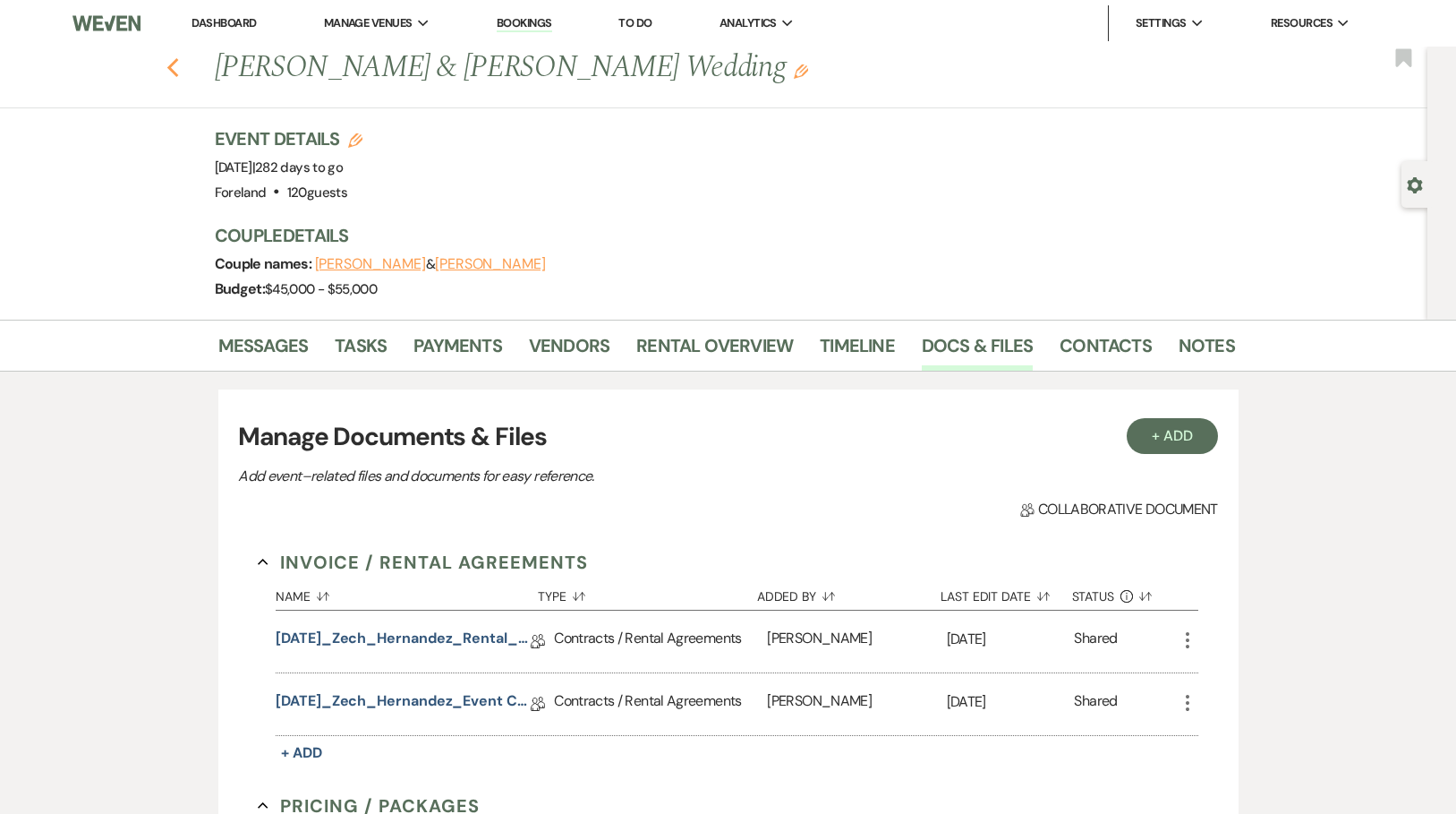
click at [178, 63] on use "button" at bounding box center [172, 68] width 12 height 19
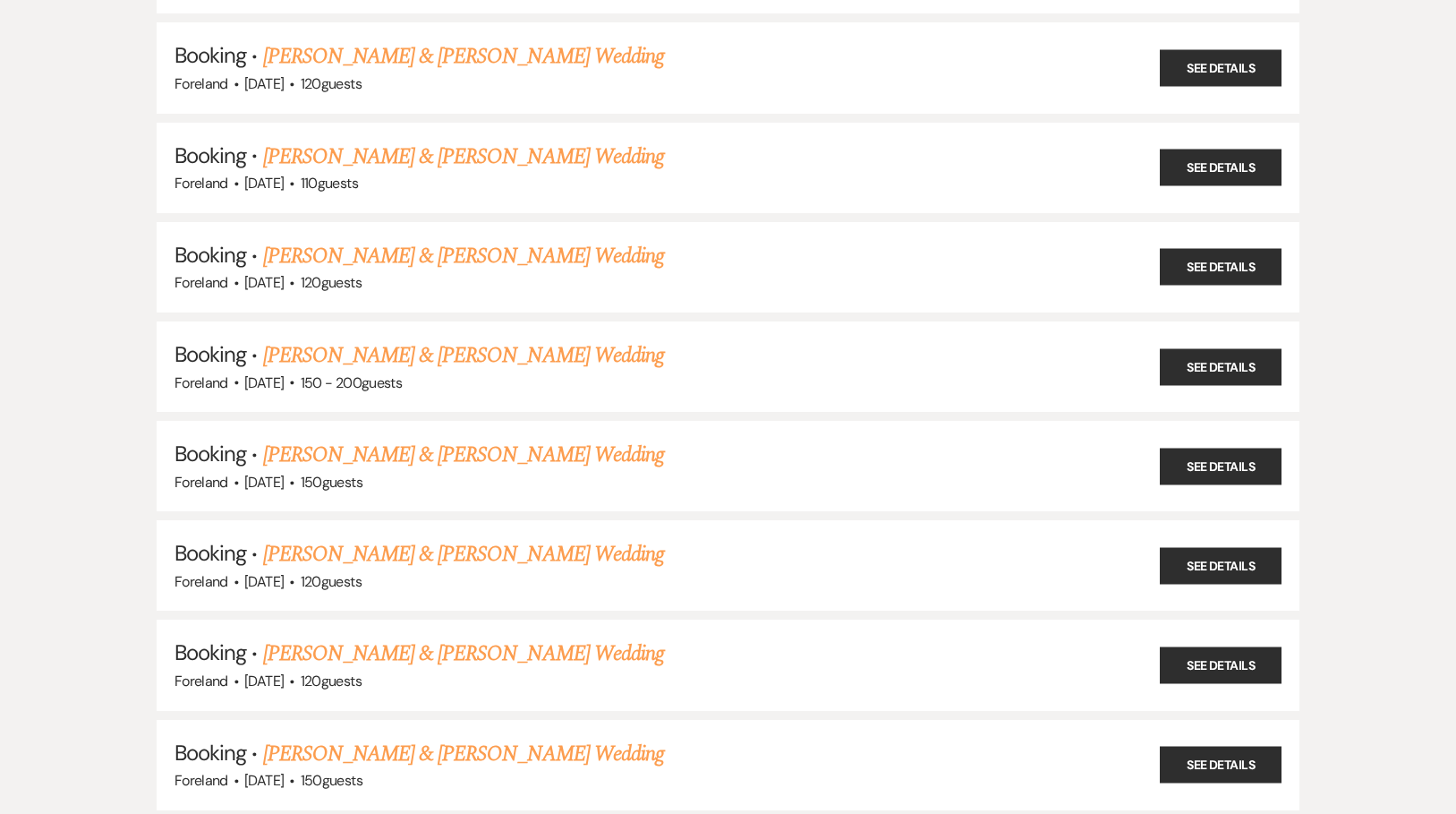
scroll to position [621, 0]
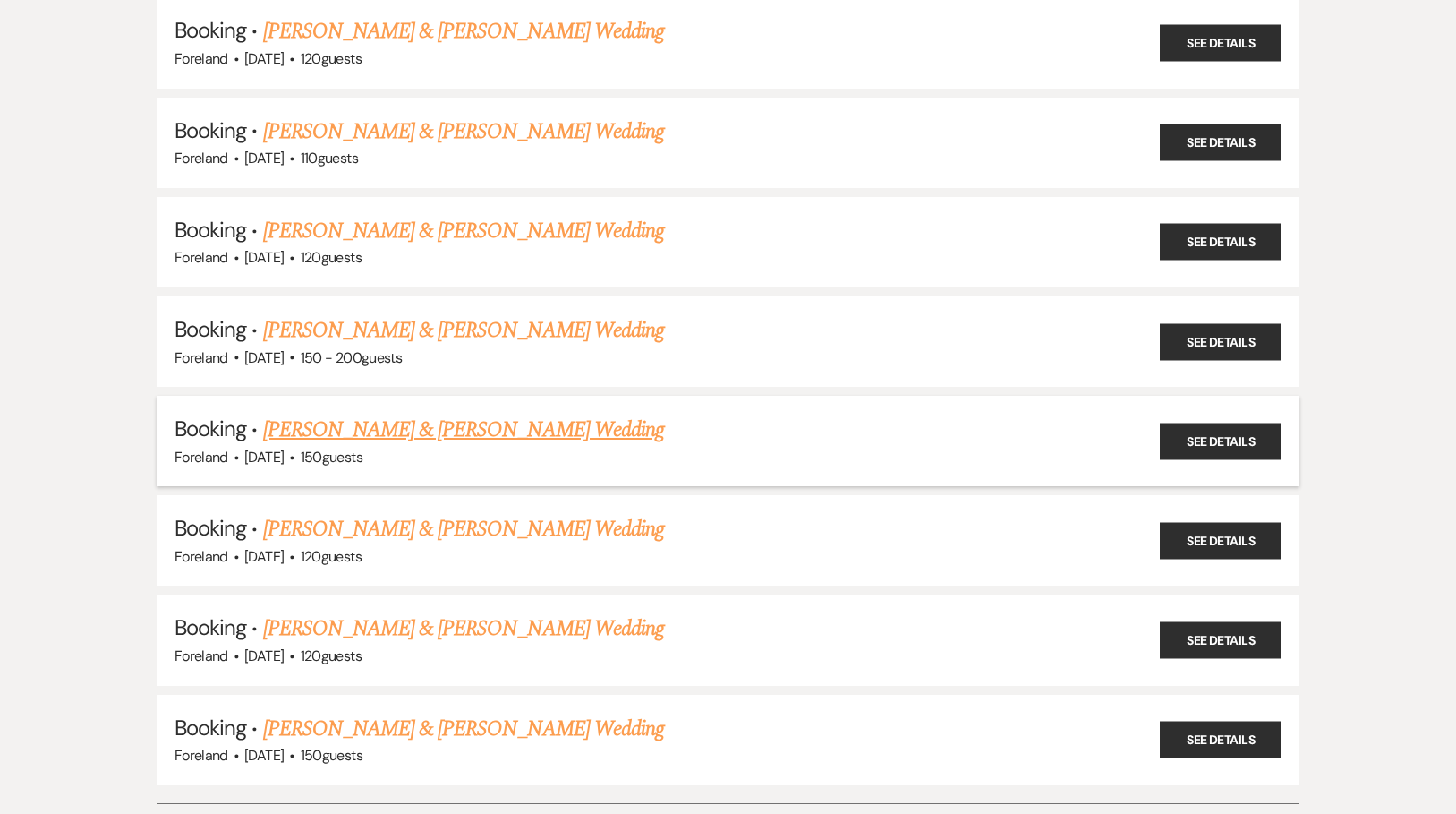
click at [546, 414] on link "[PERSON_NAME] & [PERSON_NAME] Wedding" at bounding box center [464, 430] width 401 height 32
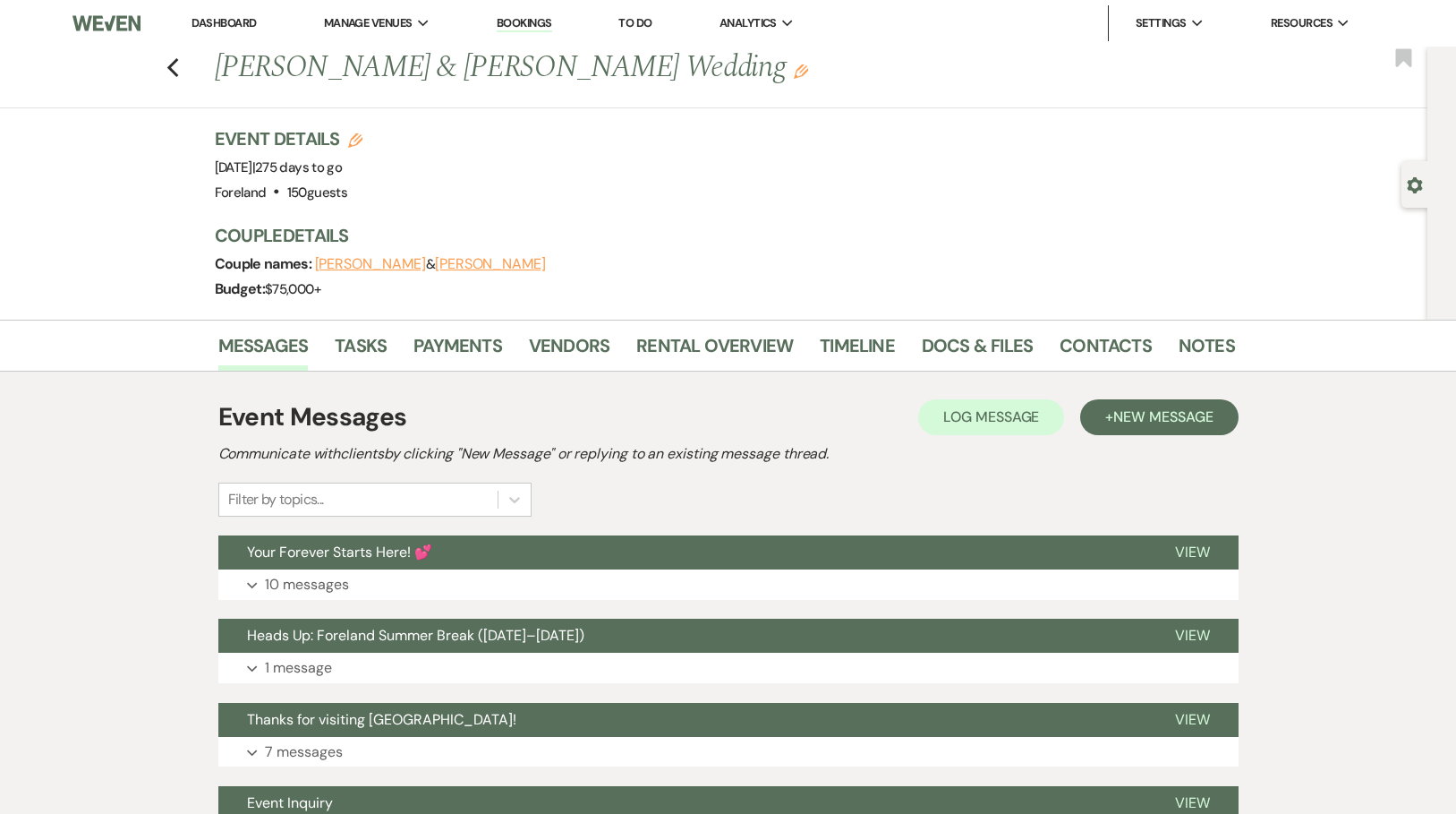
scroll to position [4, 0]
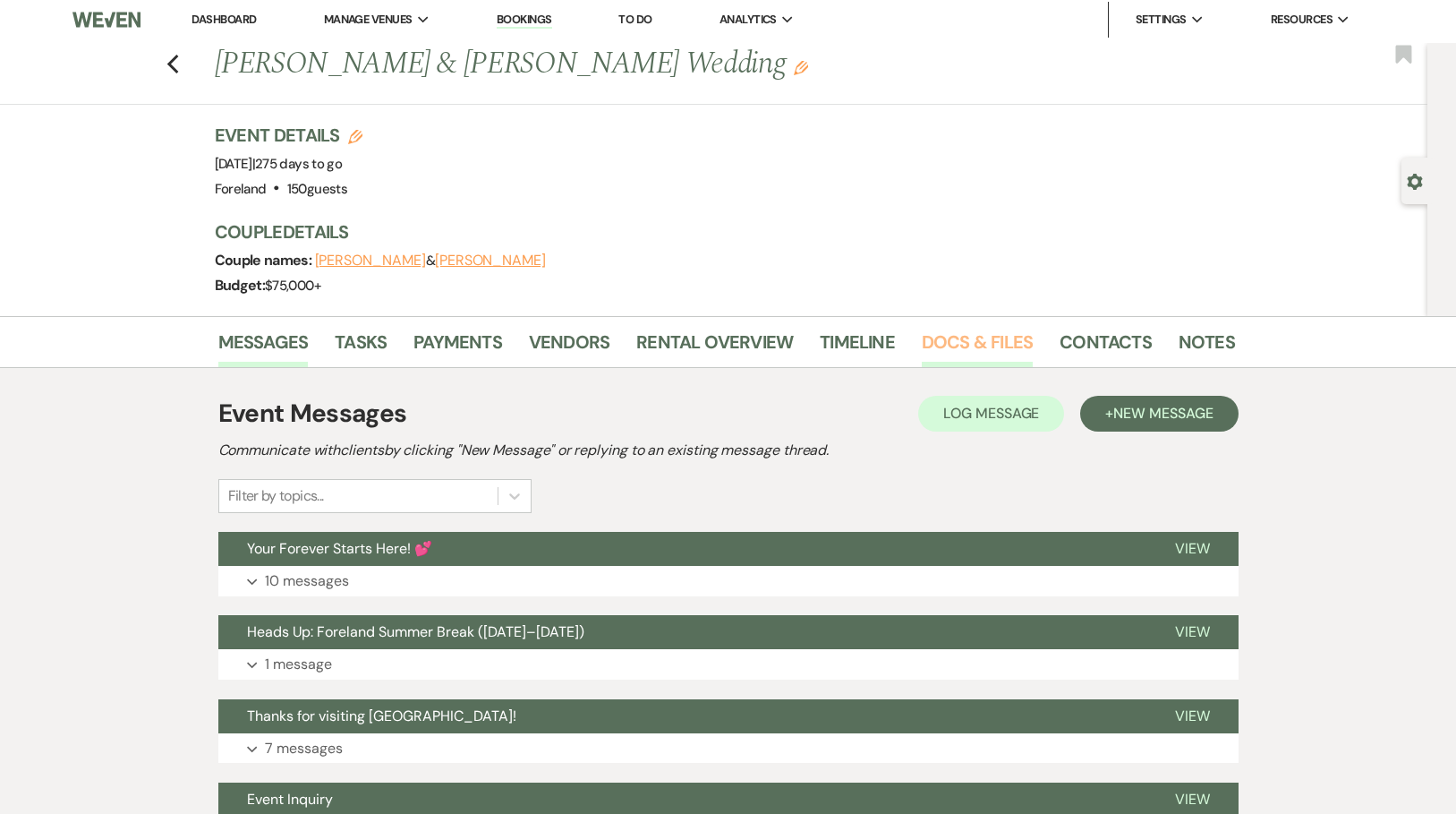
click at [945, 331] on link "Docs & Files" at bounding box center [977, 347] width 111 height 39
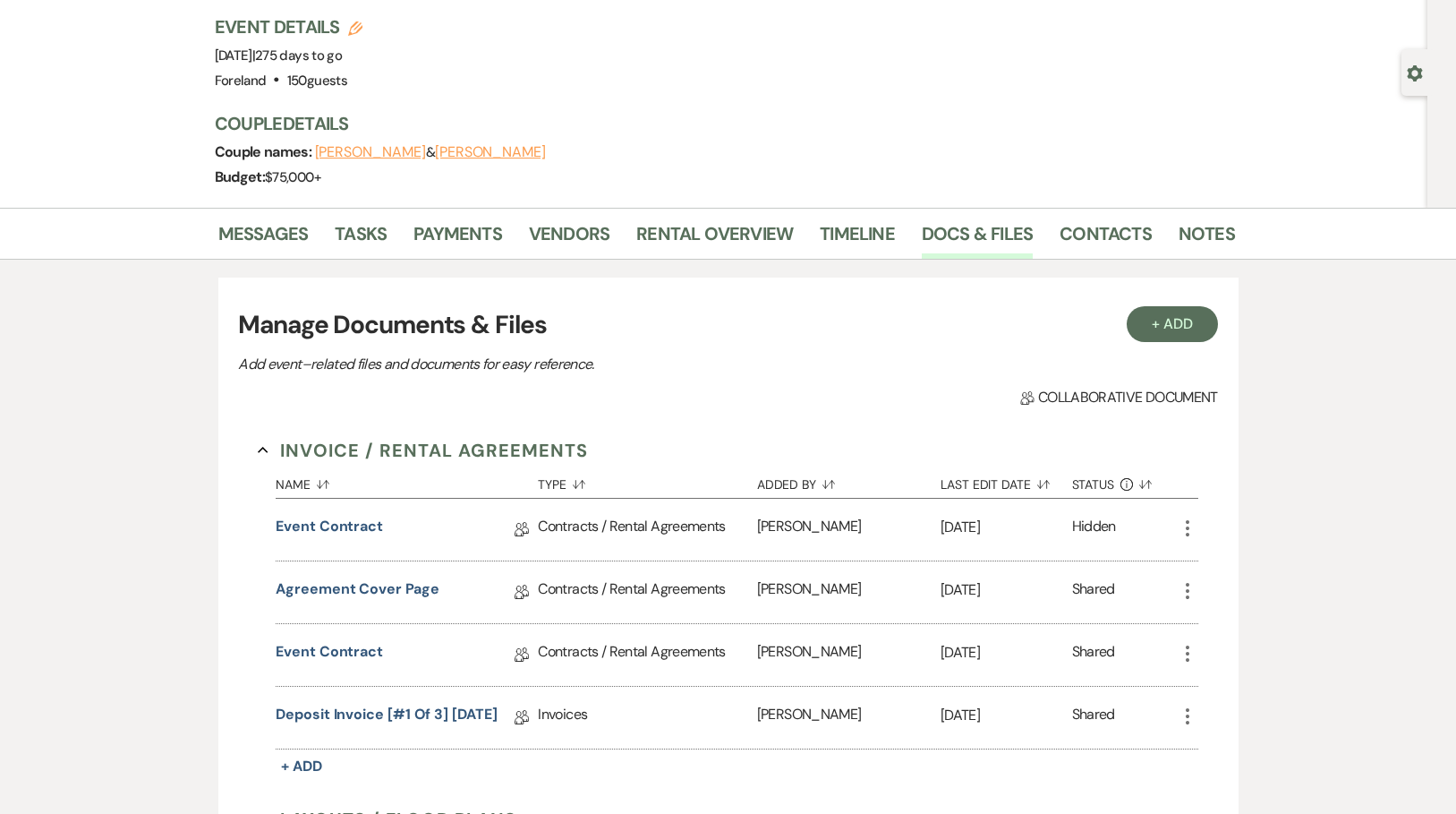
scroll to position [187, 0]
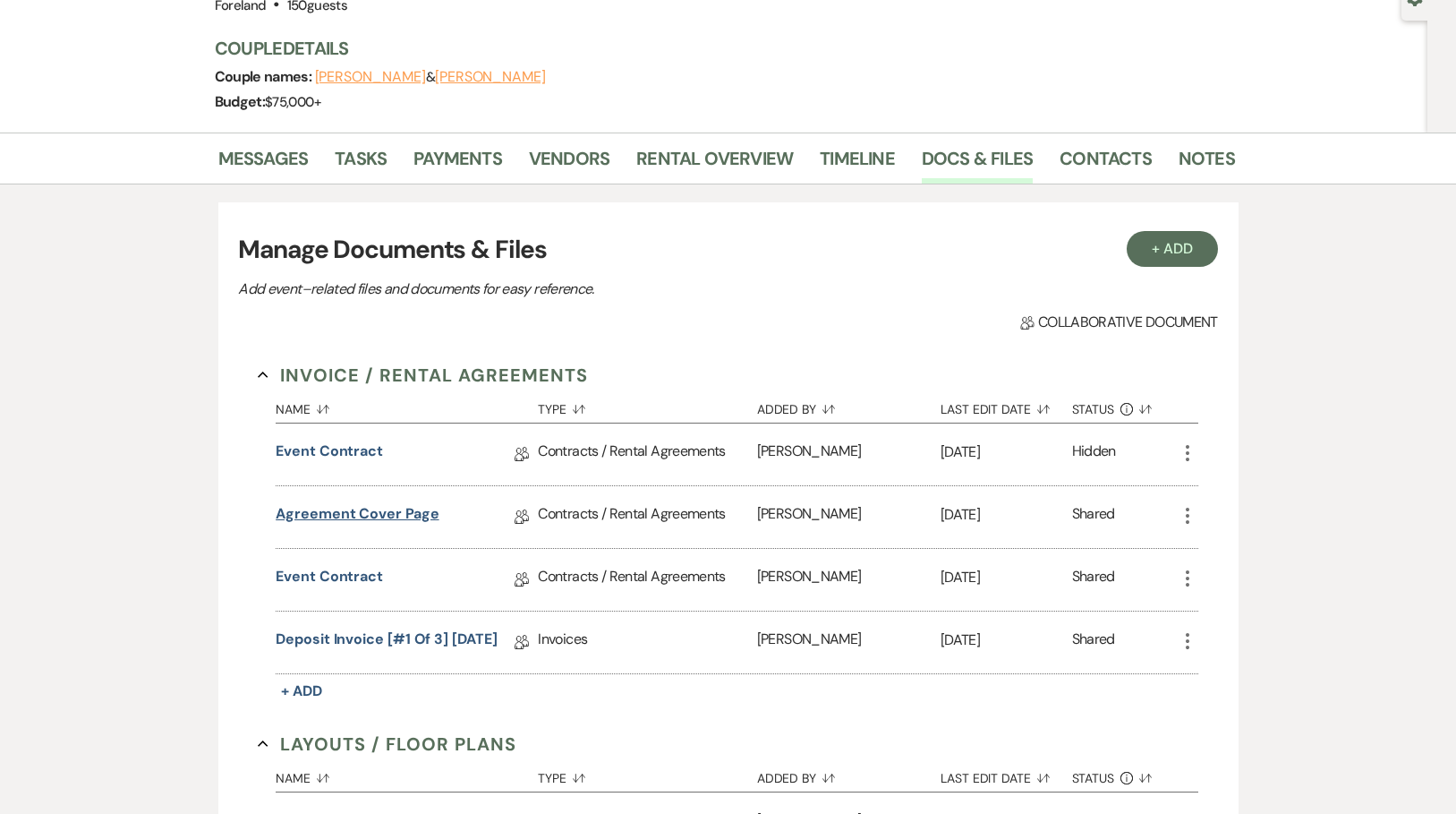
click at [347, 513] on link "Agreement Cover Page" at bounding box center [357, 517] width 163 height 28
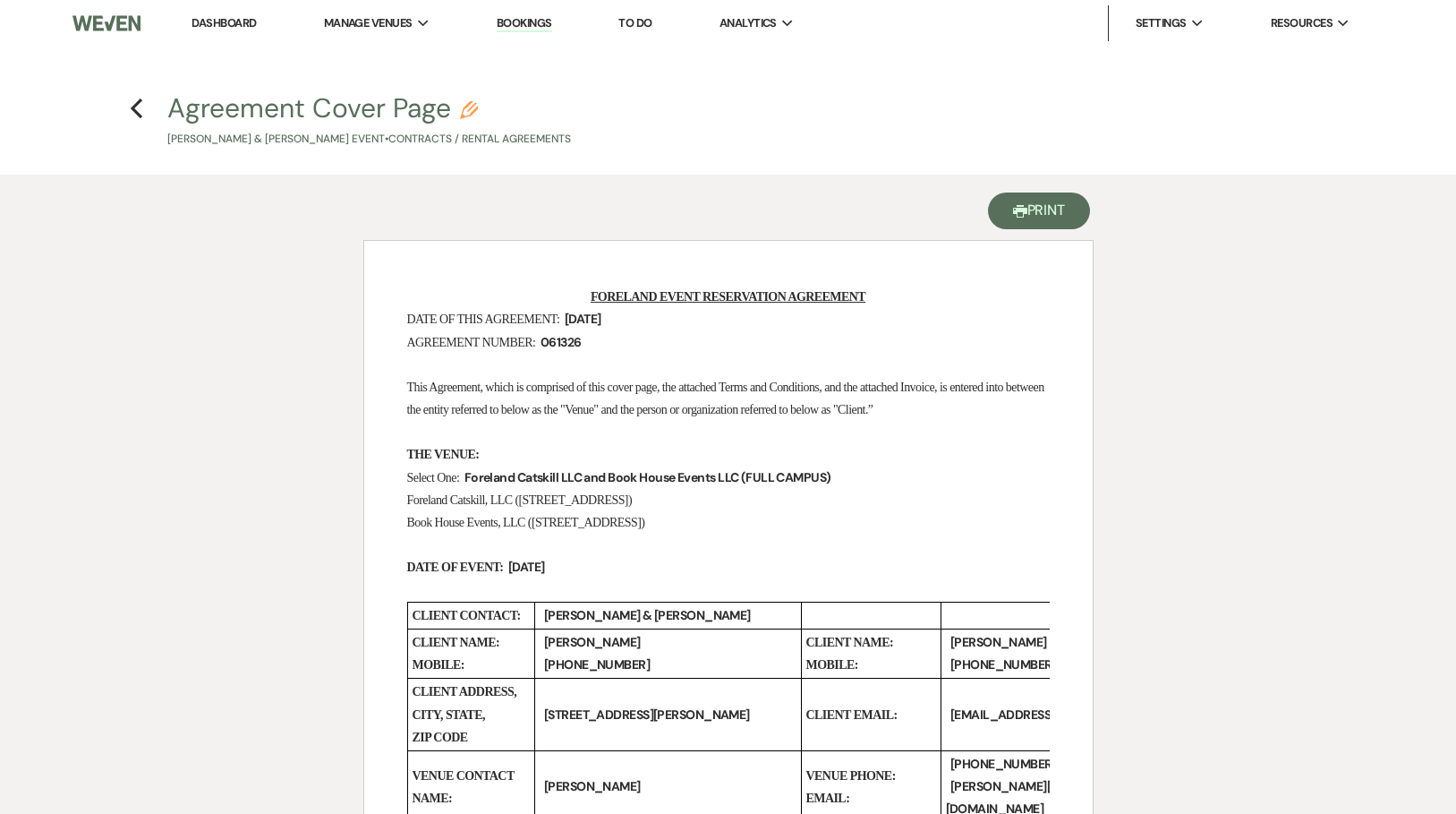
click at [1053, 212] on button "Printer Print" at bounding box center [1039, 211] width 103 height 37
click at [133, 103] on icon "Previous" at bounding box center [136, 108] width 13 height 21
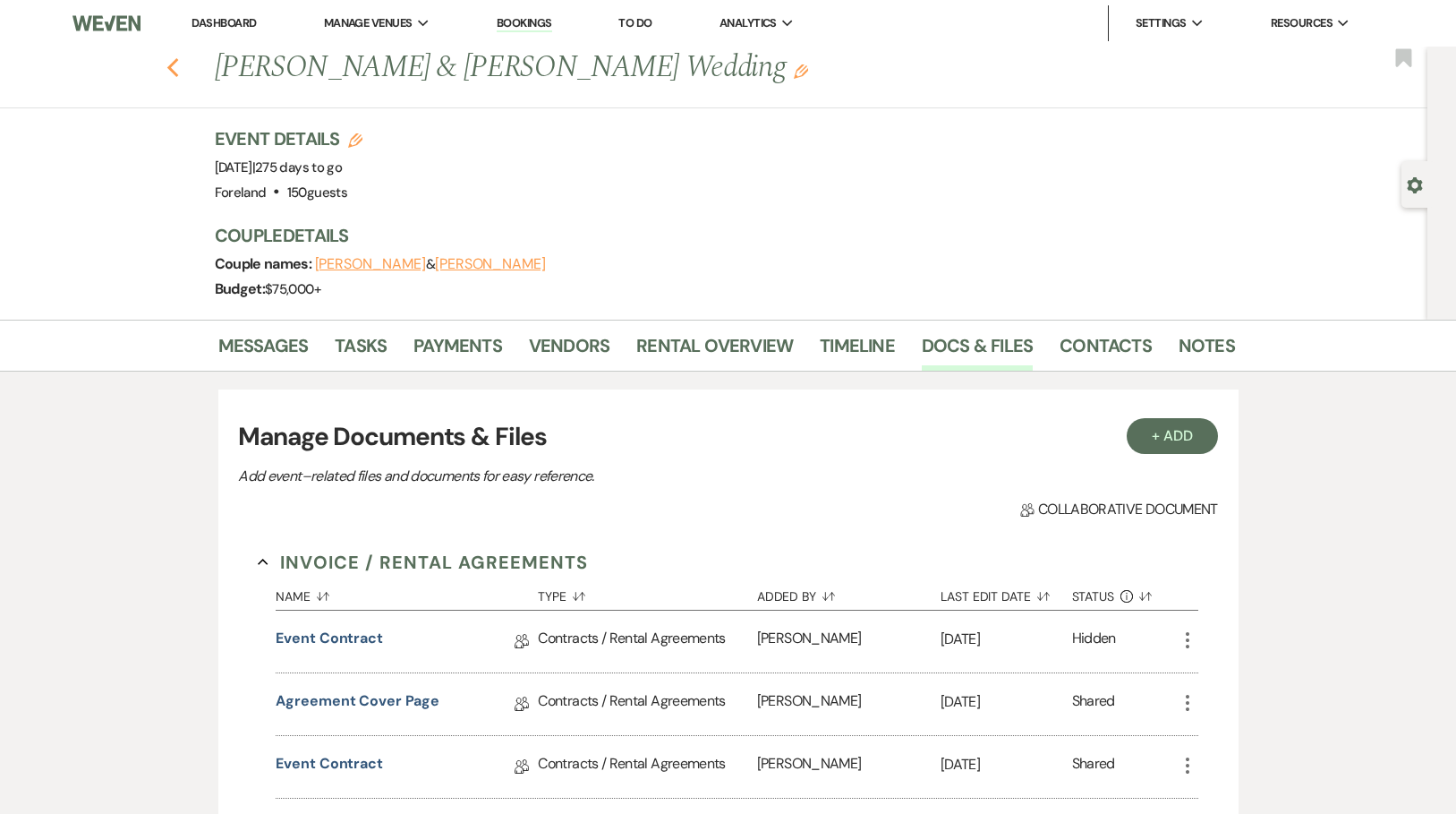
click at [177, 67] on use "button" at bounding box center [172, 68] width 12 height 19
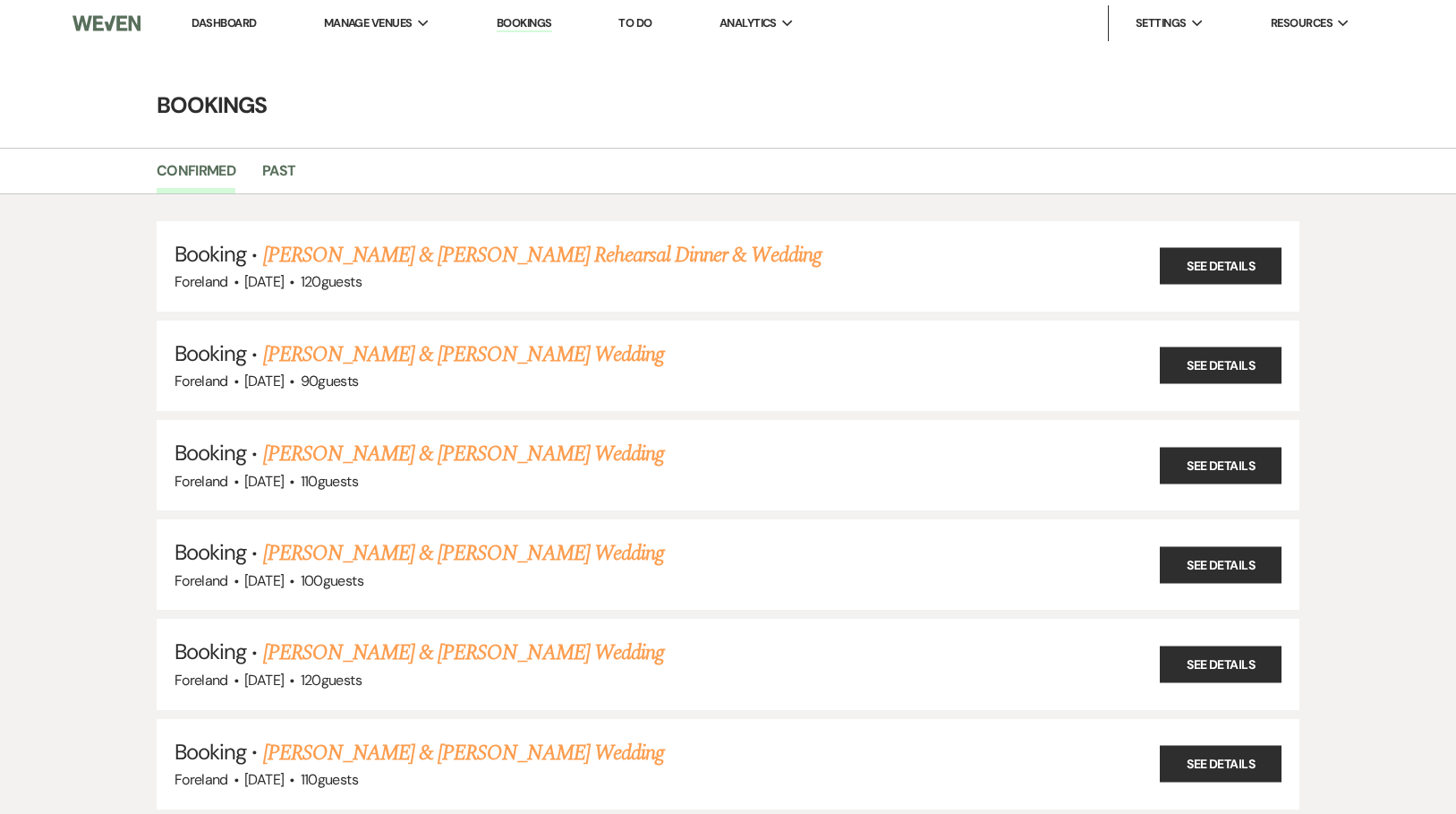
scroll to position [621, 0]
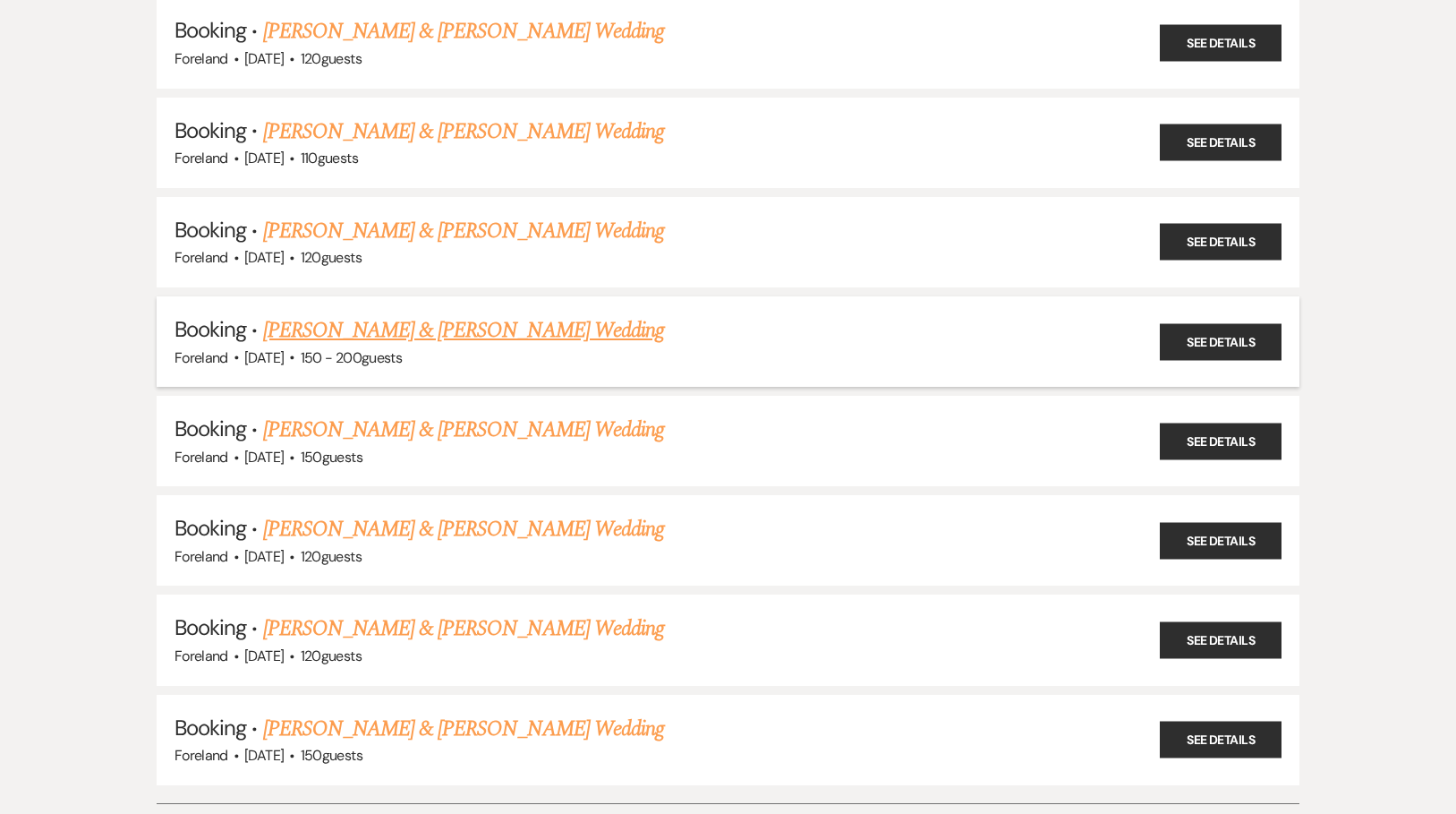
click at [463, 315] on link "[PERSON_NAME] & [PERSON_NAME] Wedding" at bounding box center [464, 330] width 401 height 32
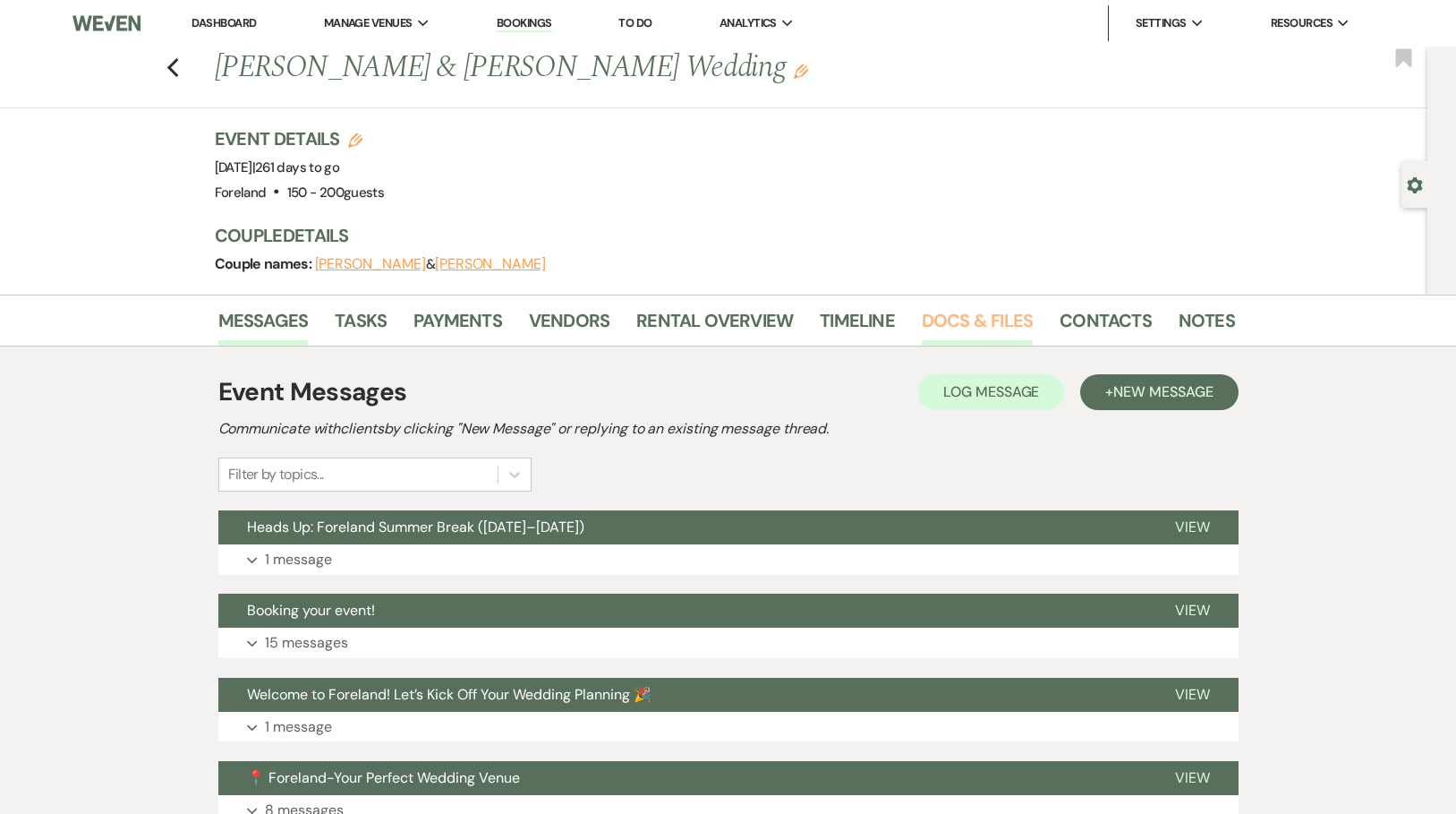
click at [998, 317] on link "Docs & Files" at bounding box center [977, 326] width 111 height 39
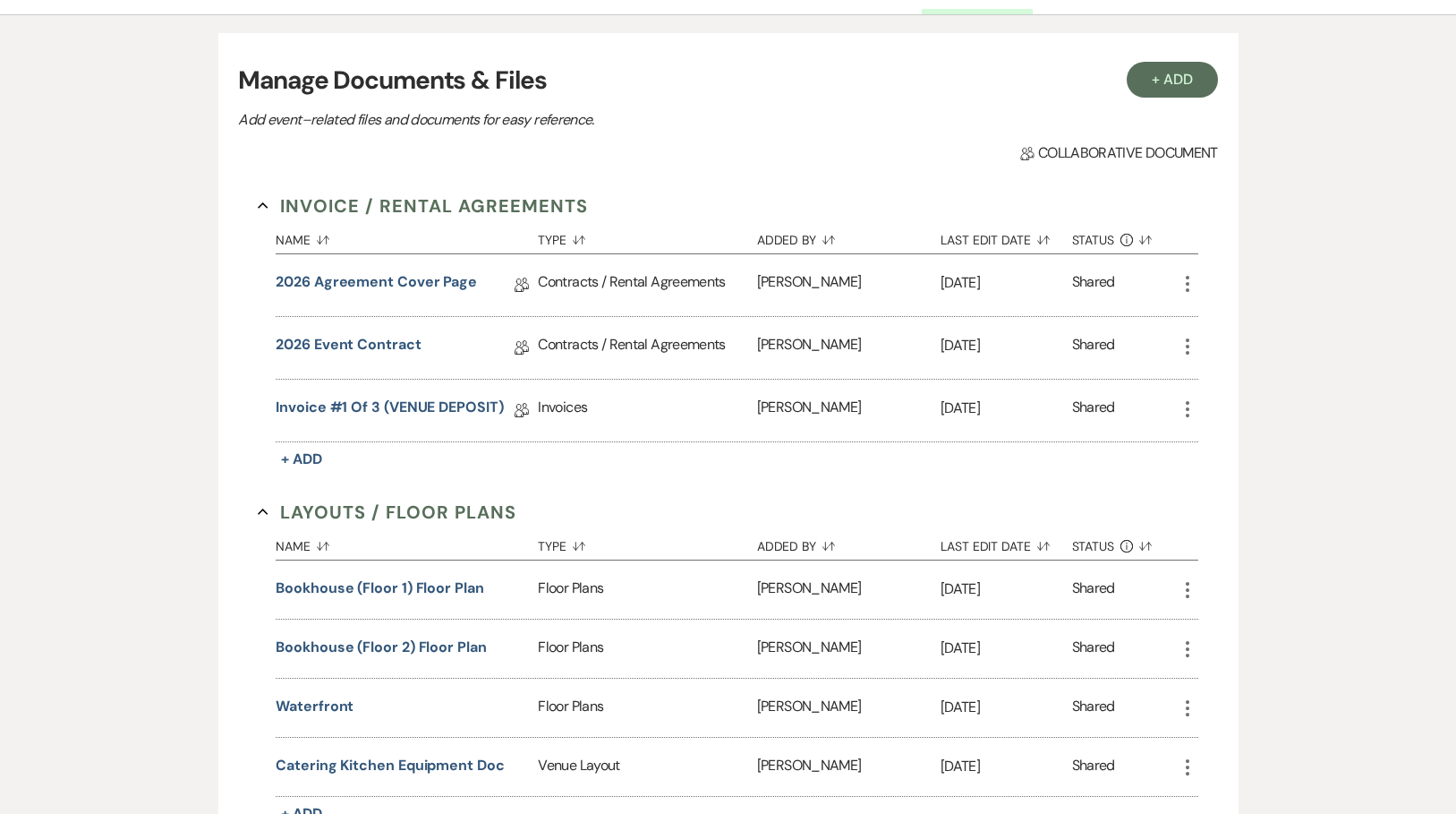
scroll to position [395, 0]
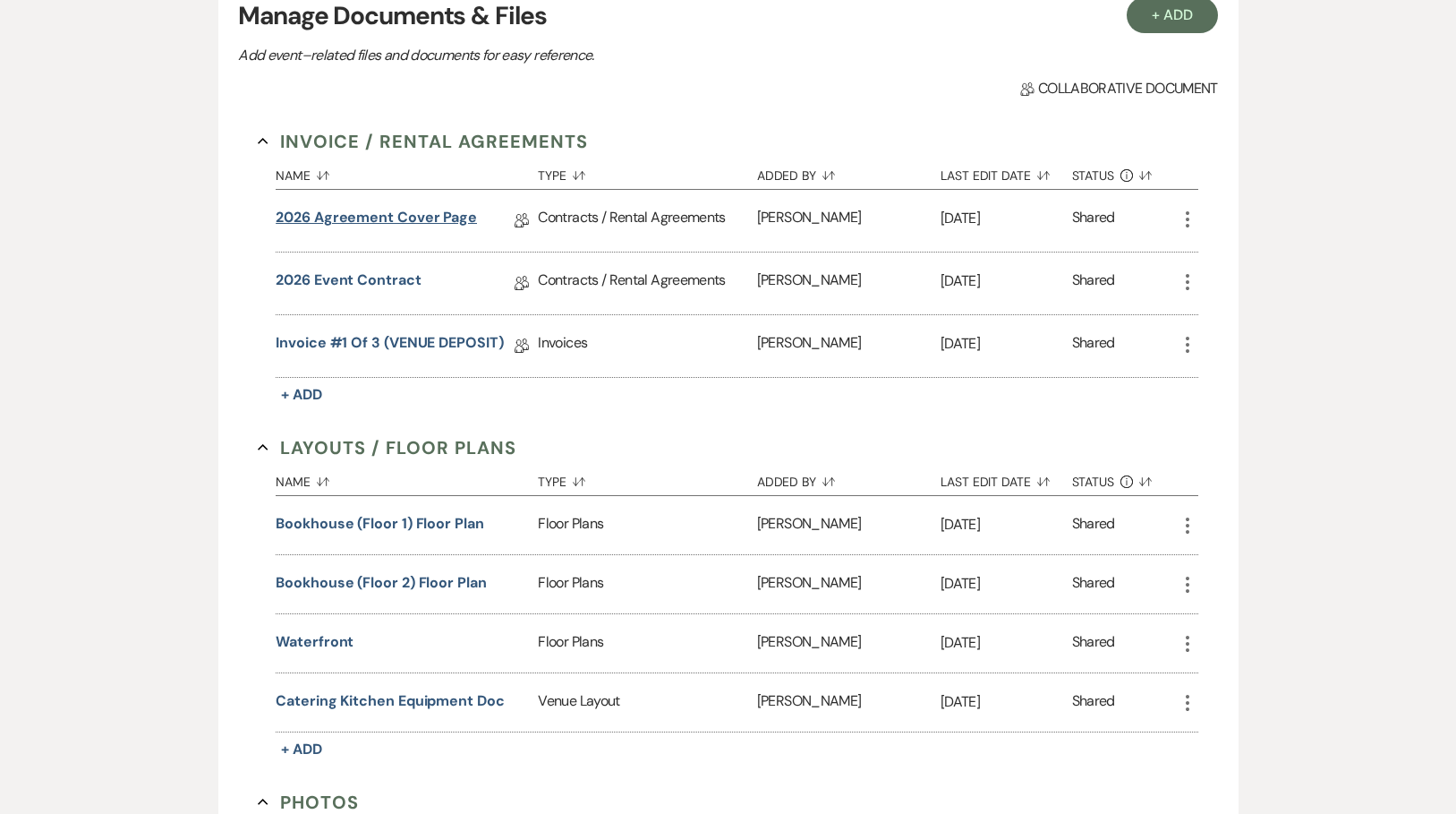
click at [380, 218] on link "2026 Agreement Cover Page" at bounding box center [376, 221] width 201 height 28
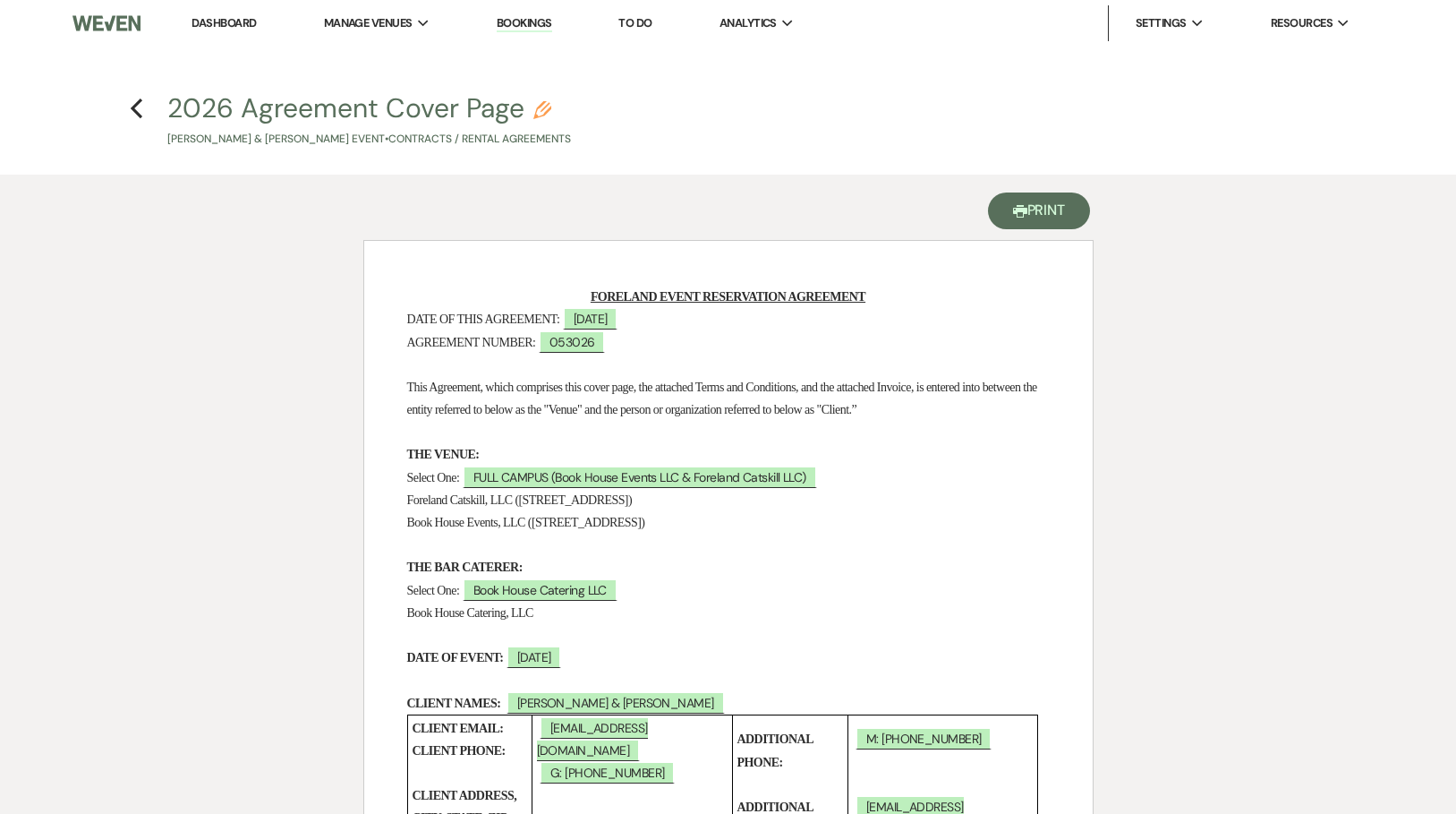
click at [1061, 210] on button "Printer Print" at bounding box center [1039, 211] width 103 height 37
click at [135, 102] on icon "Previous" at bounding box center [136, 108] width 13 height 21
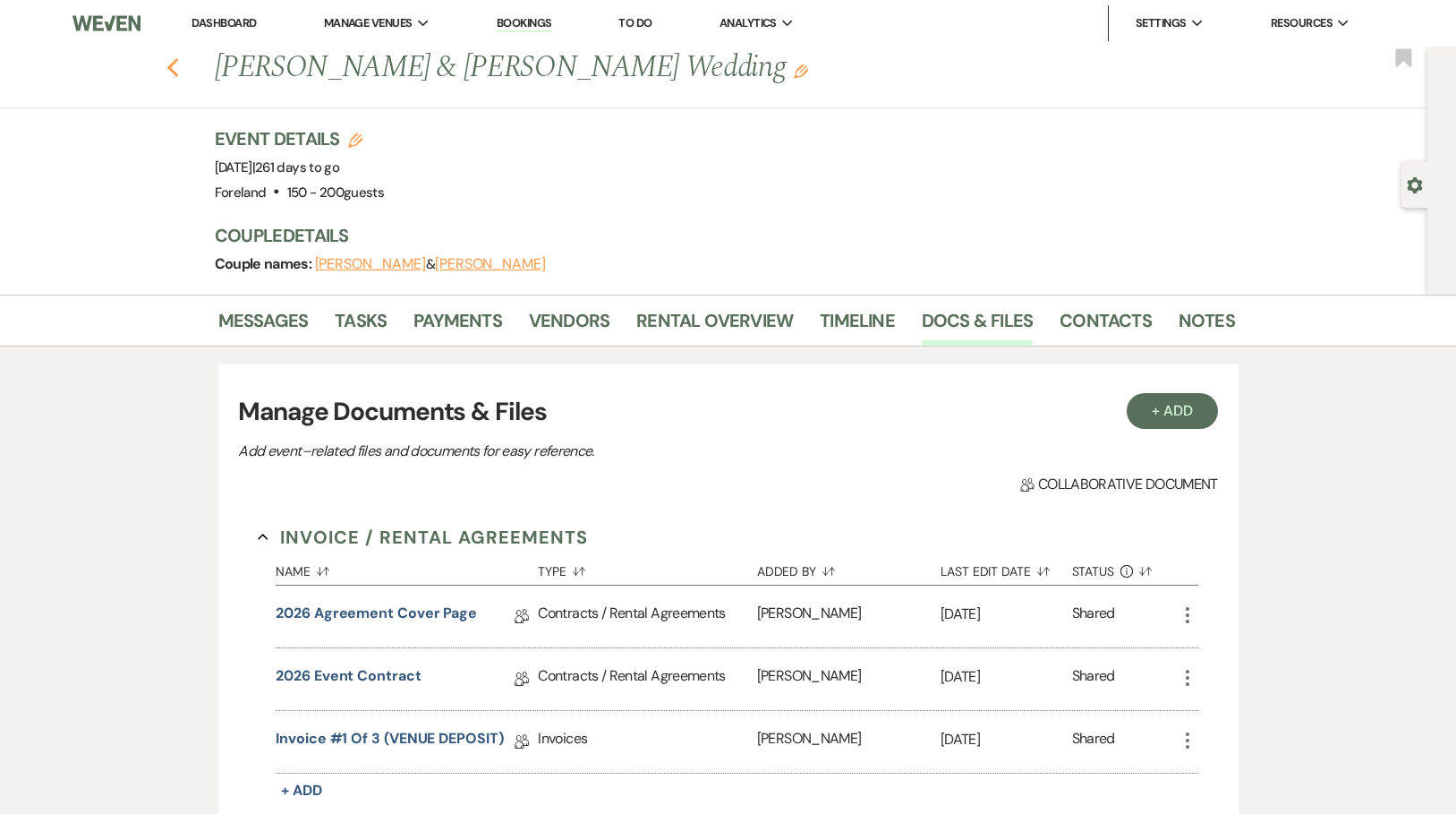
click at [178, 66] on use "button" at bounding box center [172, 68] width 12 height 19
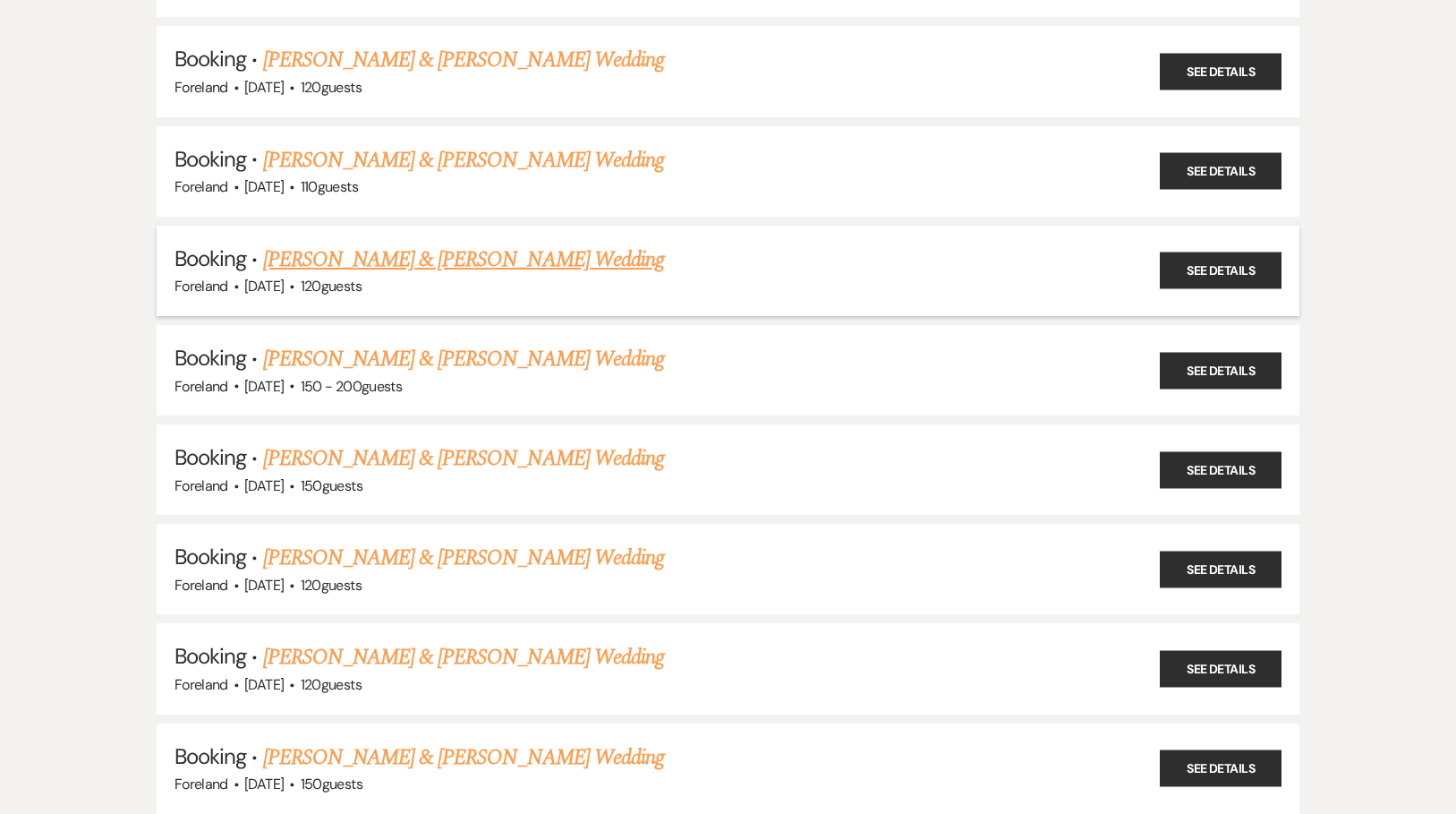
scroll to position [576, 0]
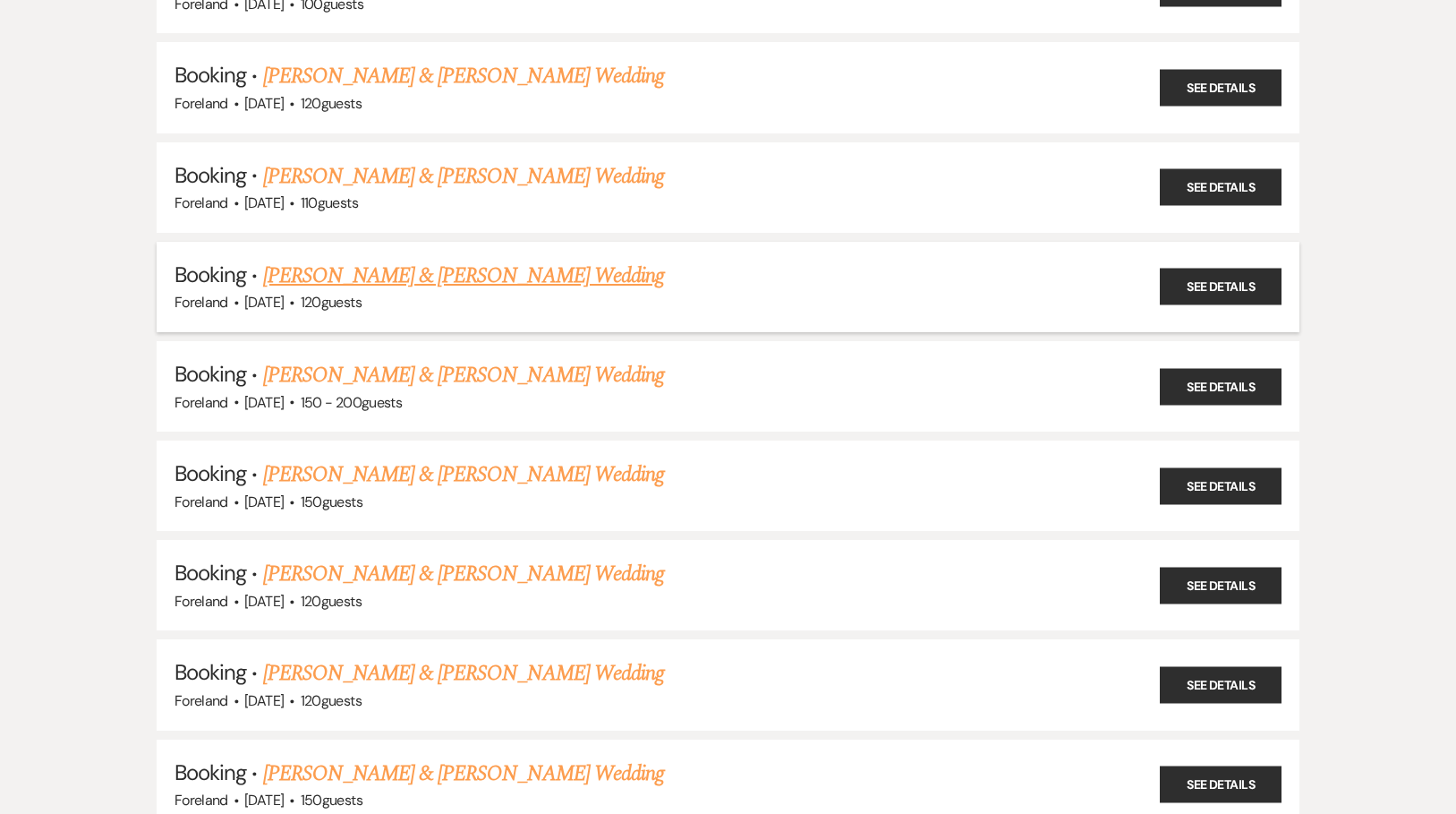
click at [455, 260] on link "[PERSON_NAME] & [PERSON_NAME] Wedding" at bounding box center [464, 276] width 401 height 32
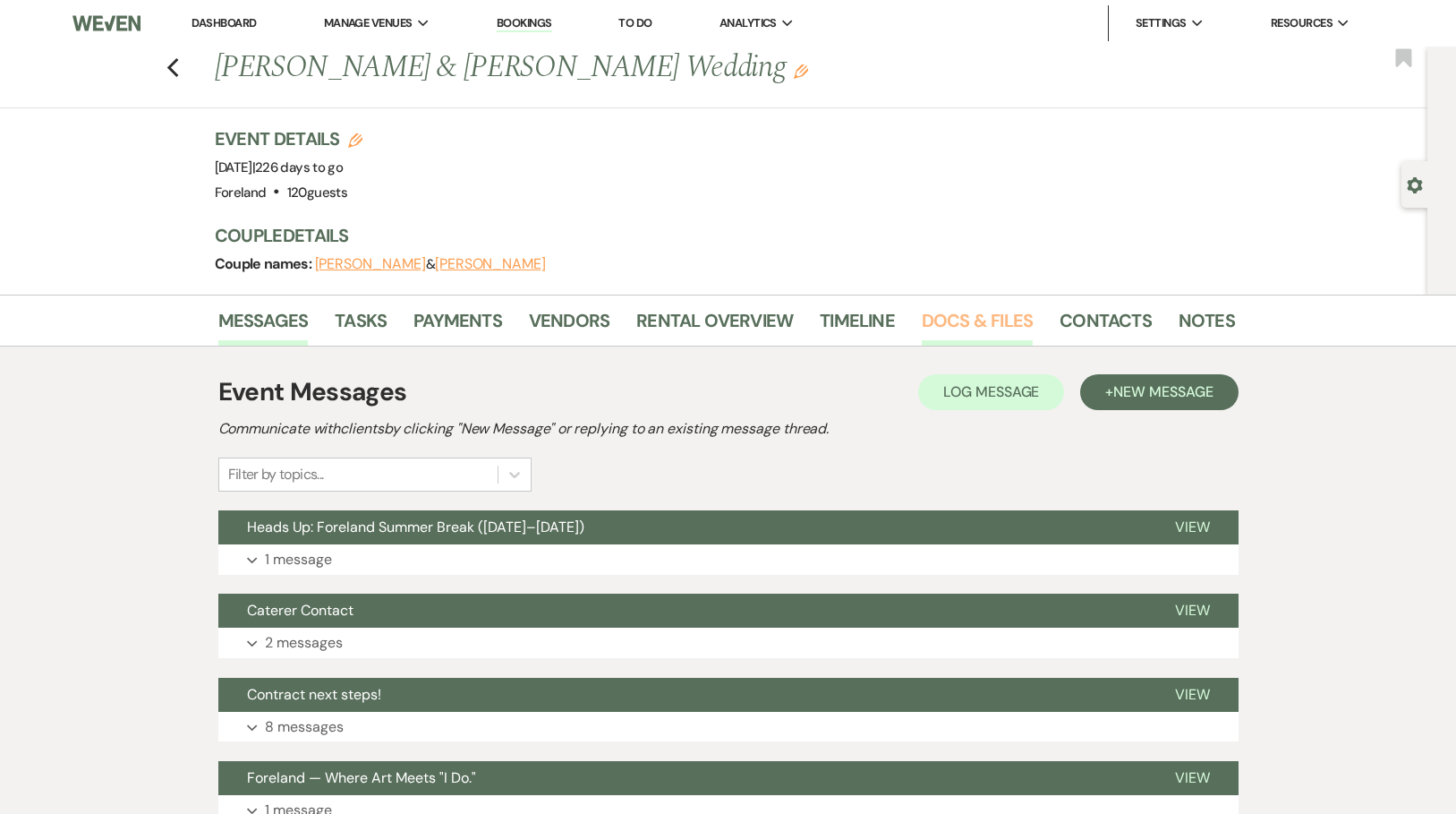
click at [952, 326] on link "Docs & Files" at bounding box center [977, 326] width 111 height 39
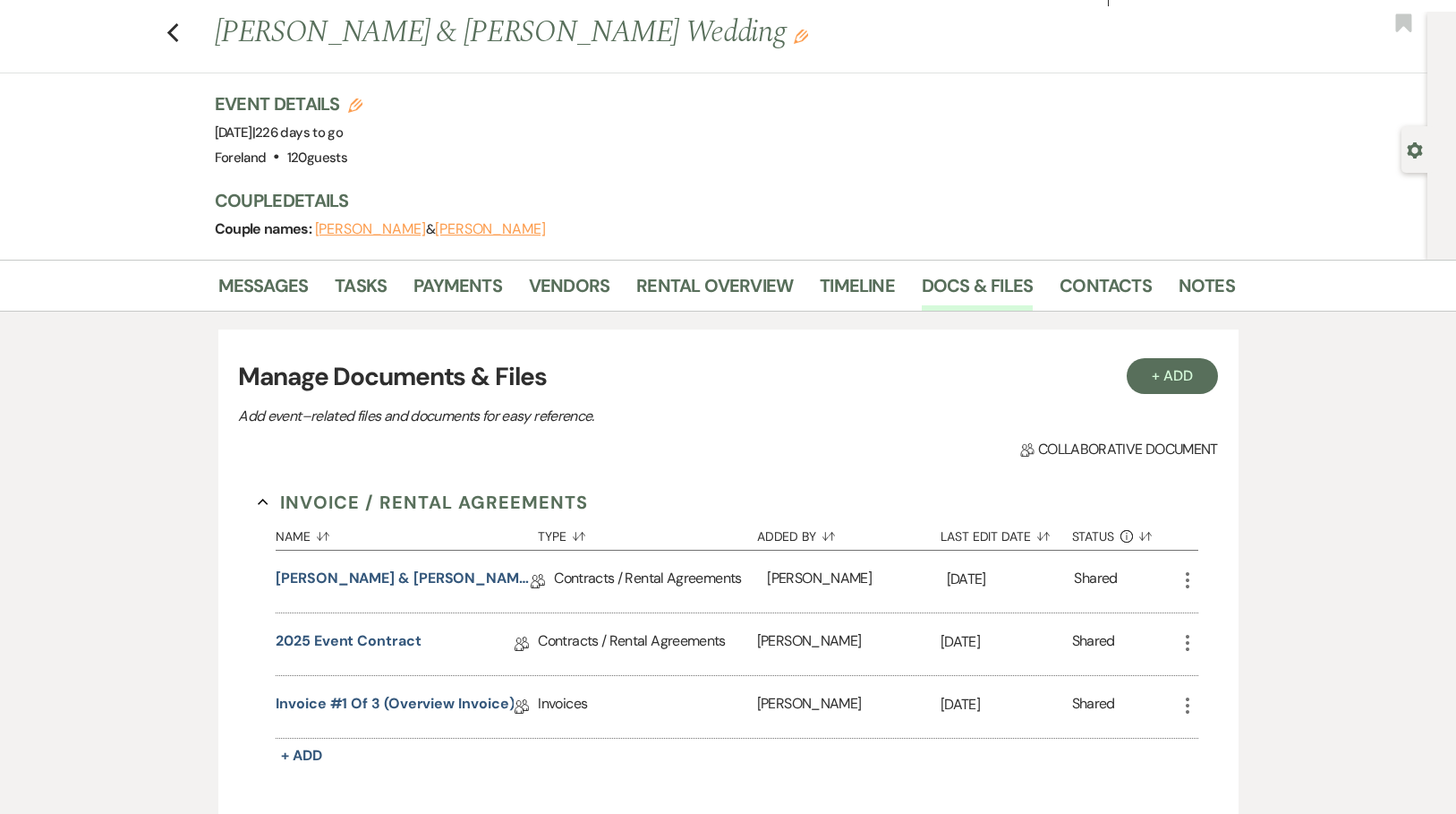
scroll to position [38, 0]
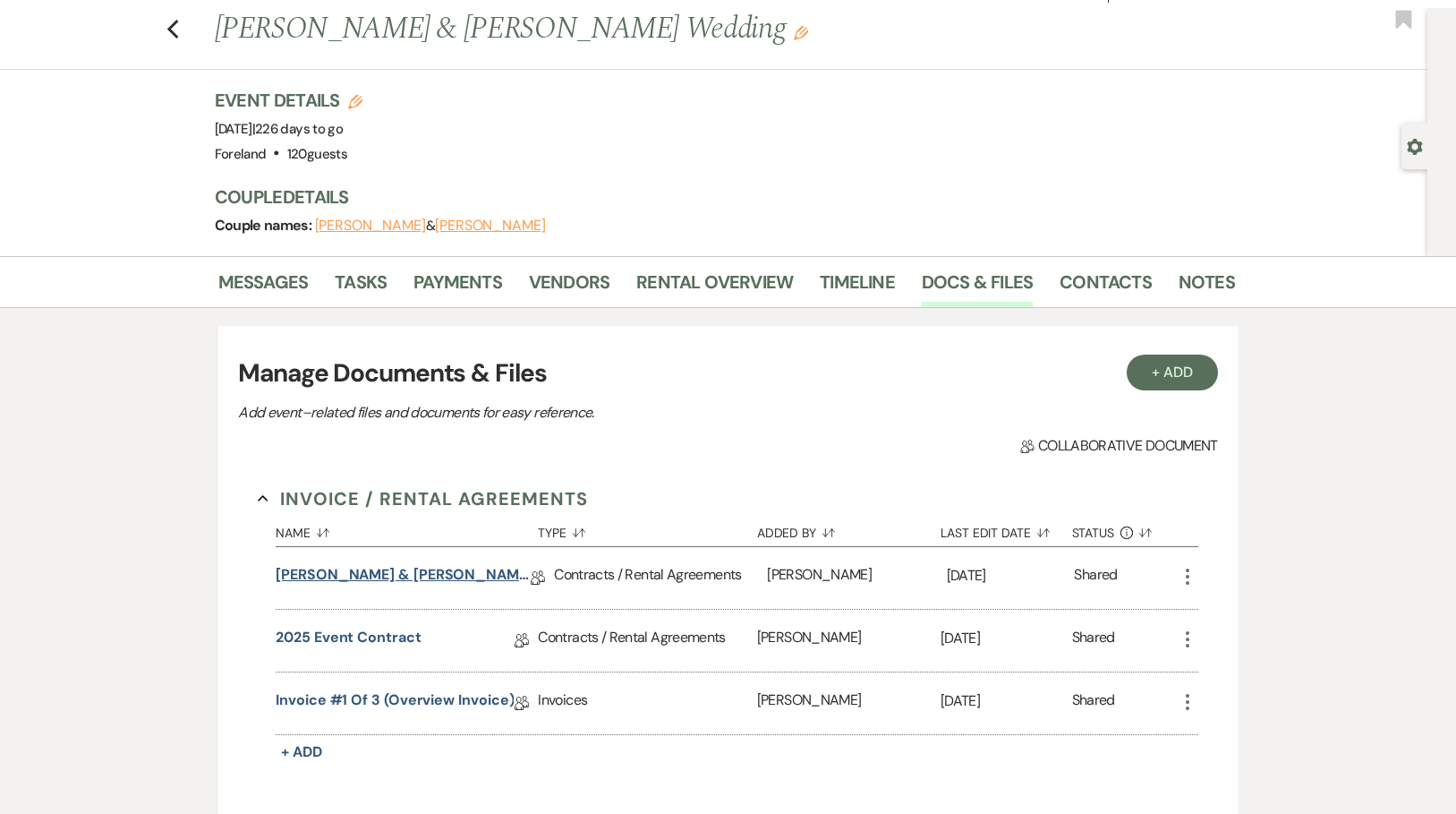
click at [329, 584] on link "[PERSON_NAME] & [PERSON_NAME]’s Wedding Agreement Cover Page" at bounding box center [403, 578] width 255 height 28
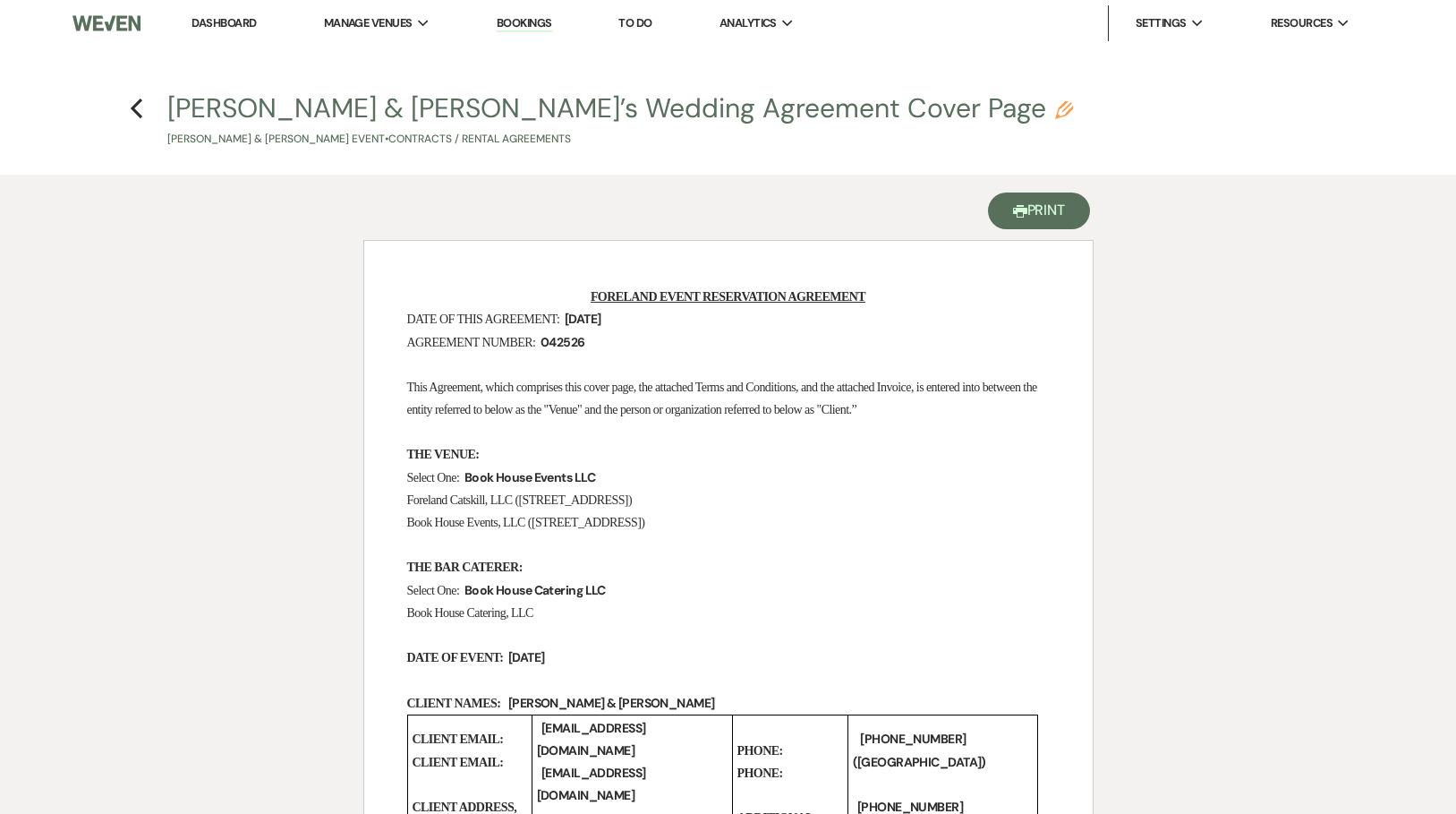
click at [1050, 213] on button "Printer Print" at bounding box center [1039, 211] width 103 height 37
click at [145, 104] on h4 "Previous [PERSON_NAME] & [PERSON_NAME]’s Wedding Agreement Cover Page Pencil [P…" at bounding box center [728, 118] width 1289 height 58
click at [135, 105] on use "button" at bounding box center [136, 108] width 12 height 19
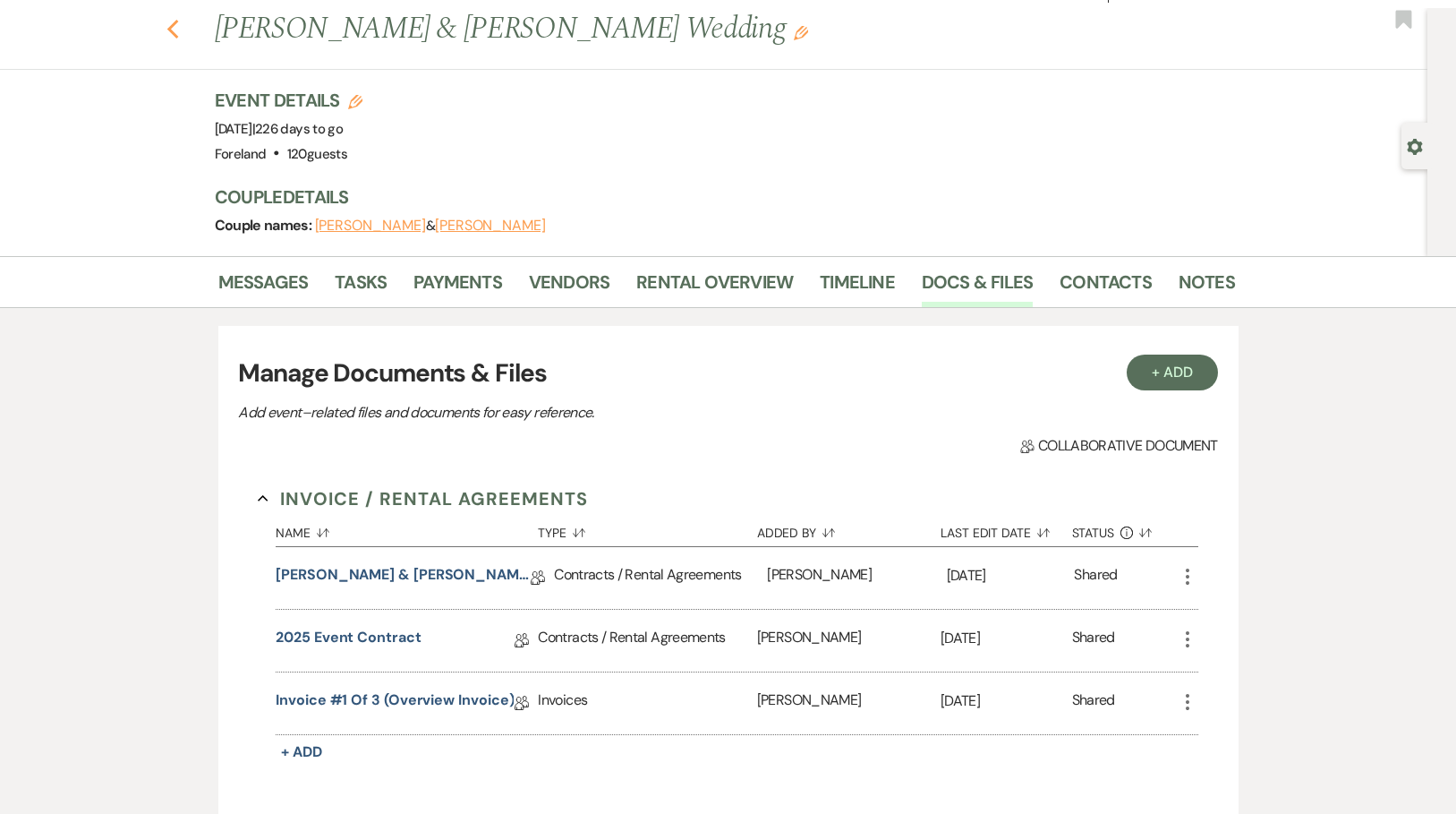
click at [180, 22] on icon "Previous" at bounding box center [173, 29] width 13 height 21
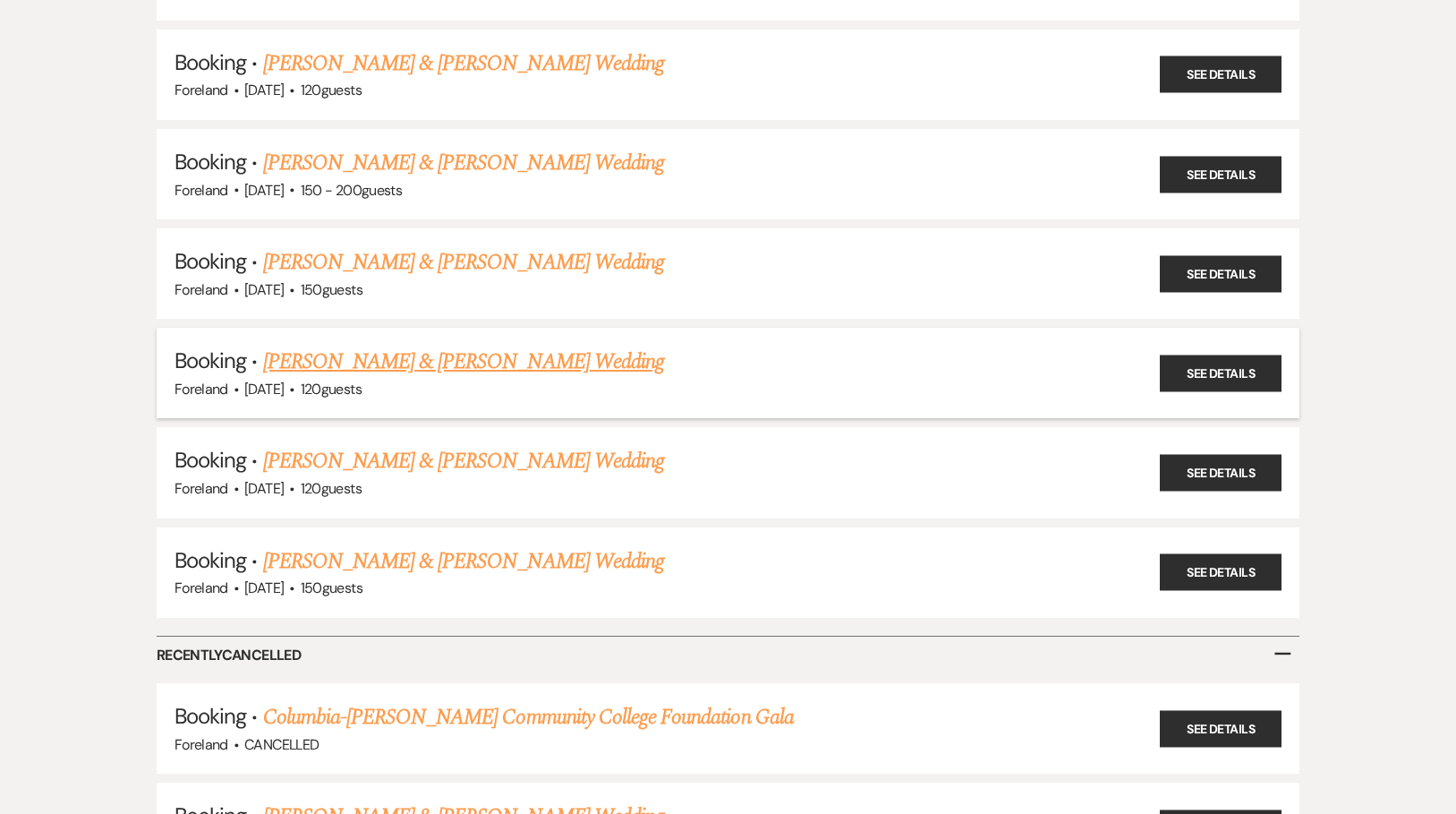
scroll to position [961, 0]
